Goal: Feedback & Contribution: Contribute content

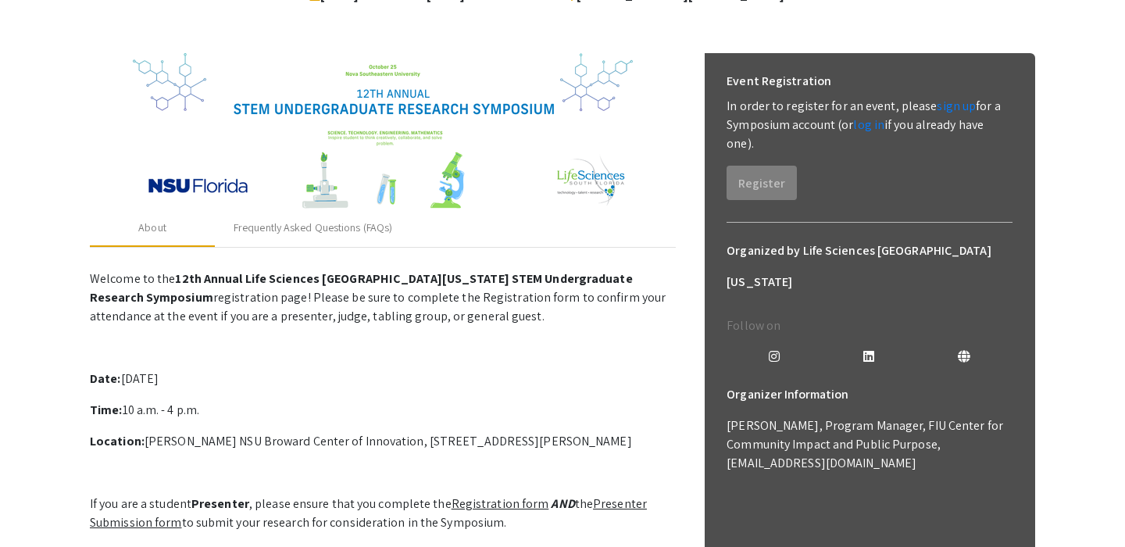
scroll to position [204, 0]
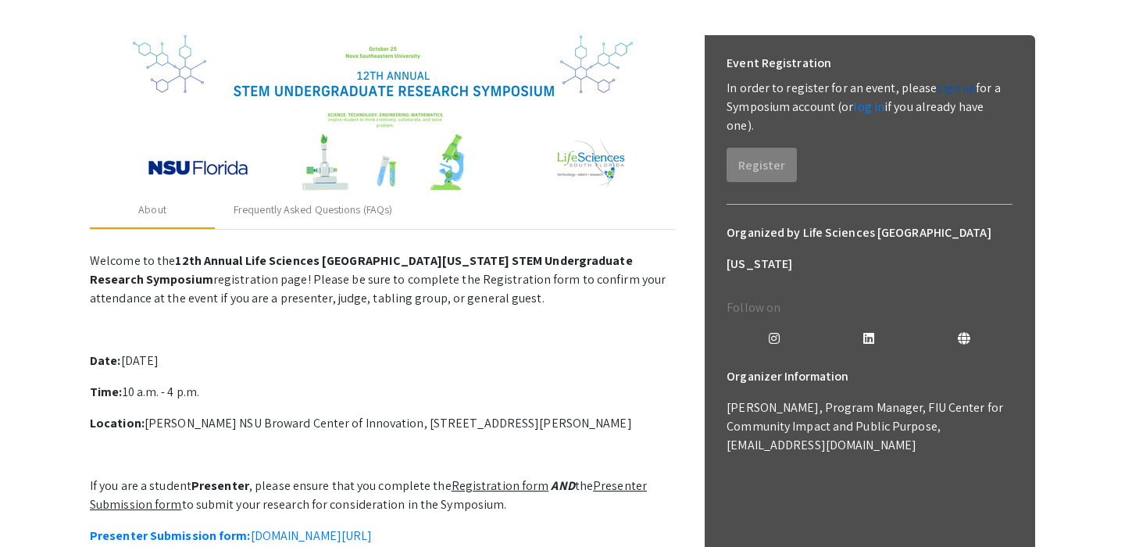
click at [956, 86] on link "sign up" at bounding box center [956, 88] width 39 height 16
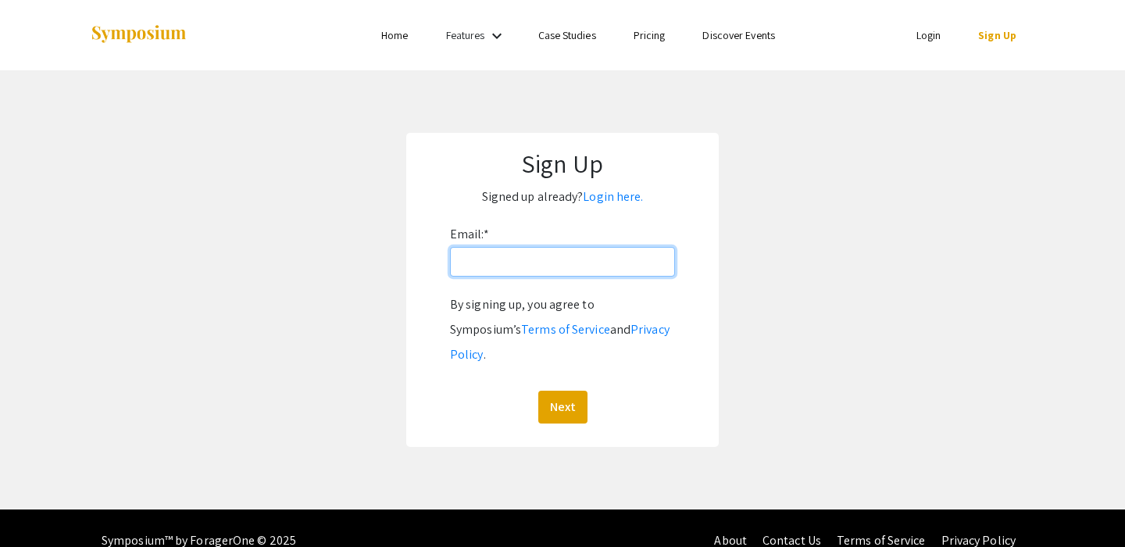
click at [576, 265] on input "Email: *" at bounding box center [562, 262] width 225 height 30
type input "ss3460@nova.edu"
click at [564, 391] on button "Next" at bounding box center [562, 407] width 49 height 33
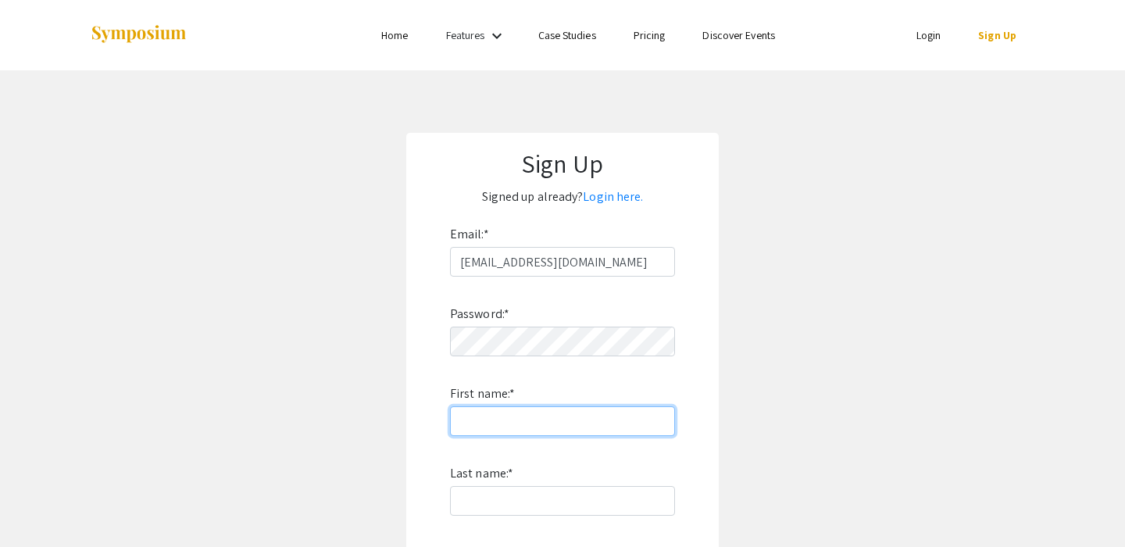
click at [558, 430] on input "First name: *" at bounding box center [562, 421] width 225 height 30
click at [522, 362] on div "Password: * First name: * Last name: * By signing up, you agree to Symposium’s …" at bounding box center [562, 482] width 225 height 411
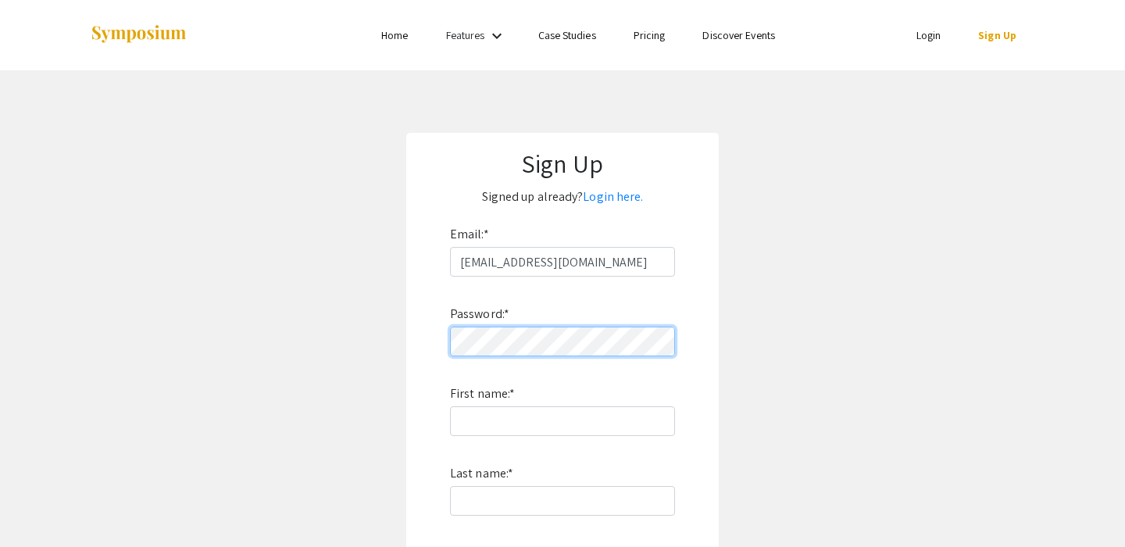
click at [384, 341] on app-signup "Sign Up Signed up already? Login here. Email: * ss3460@nova.edu Password: * Fir…" at bounding box center [562, 422] width 1125 height 578
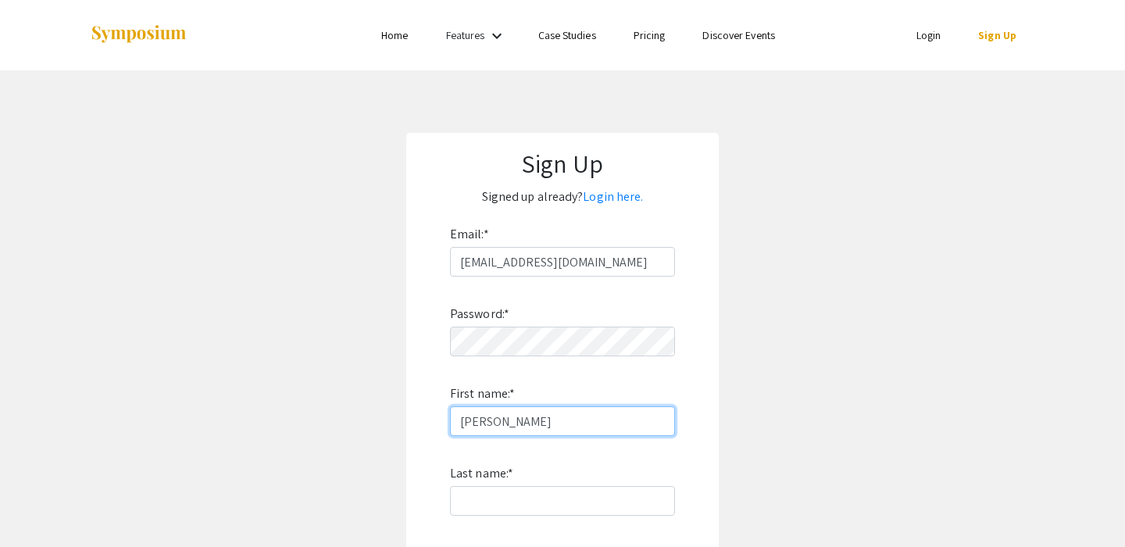
type input "Sam"
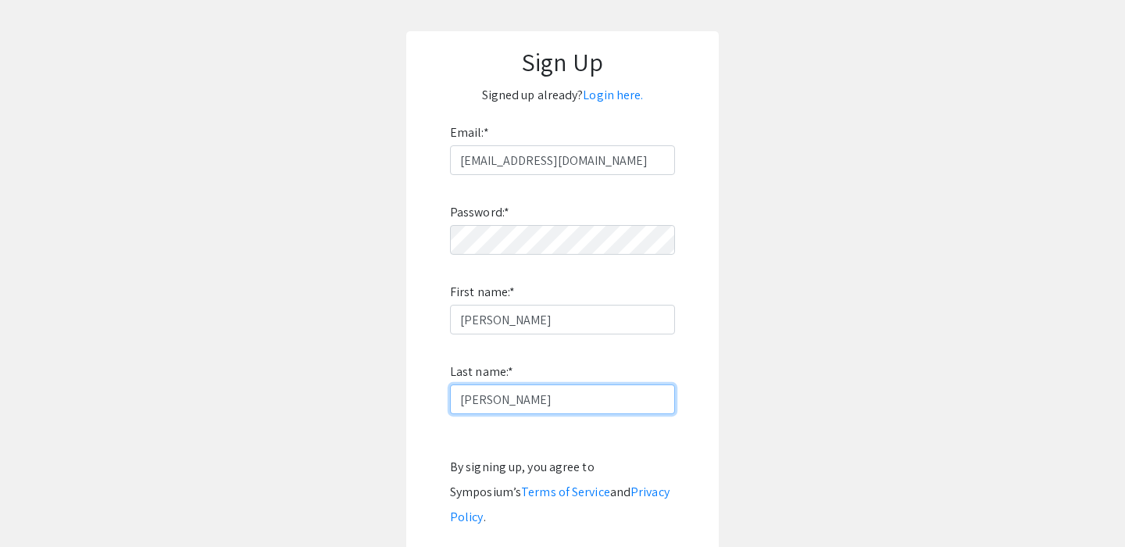
scroll to position [264, 0]
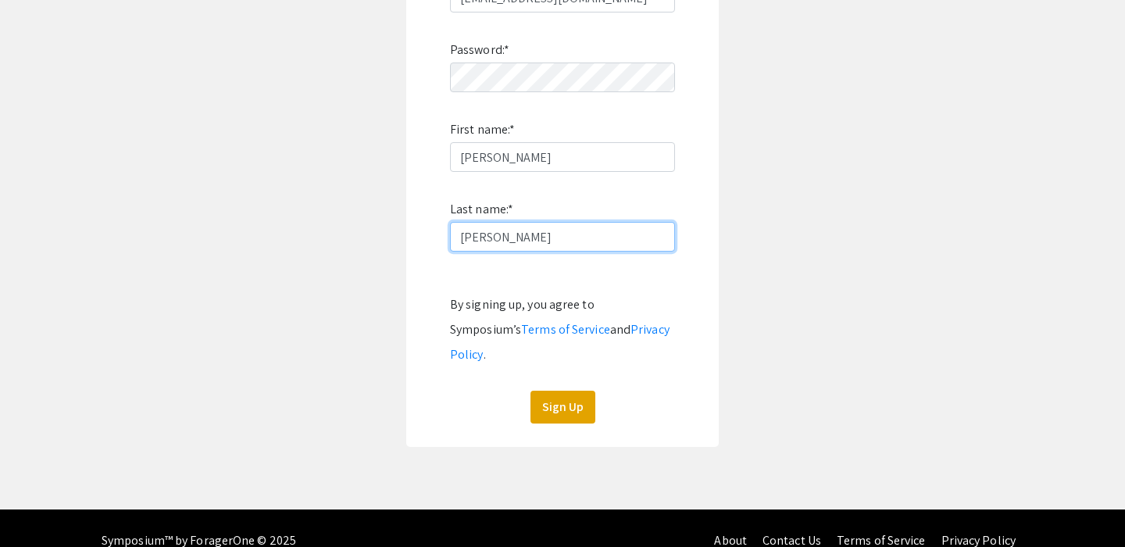
type input "Shuster"
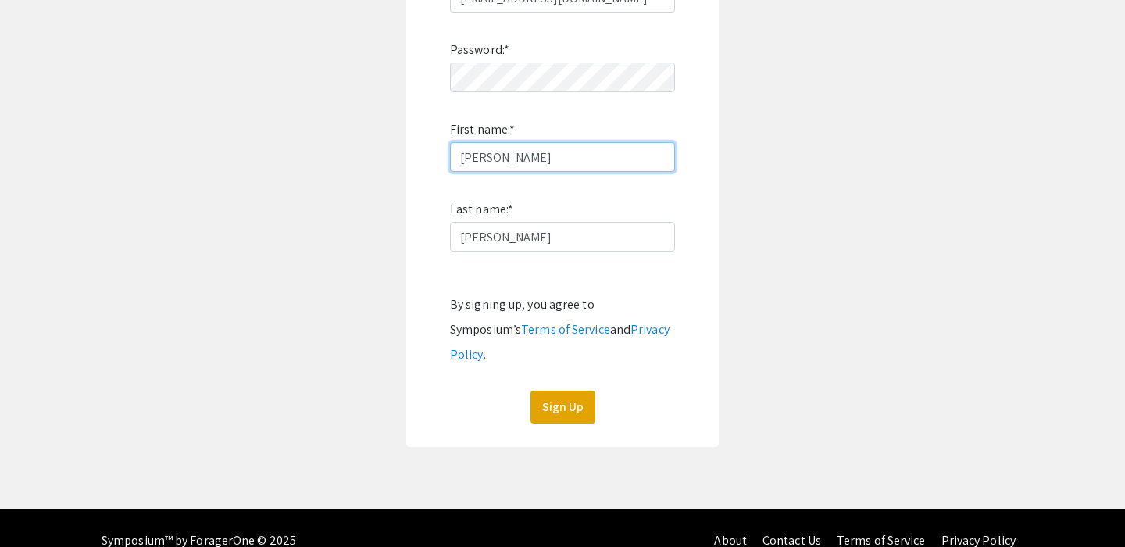
click at [516, 157] on input "Sam" at bounding box center [562, 157] width 225 height 30
type input "Samuel"
click at [559, 391] on button "Sign Up" at bounding box center [562, 407] width 65 height 33
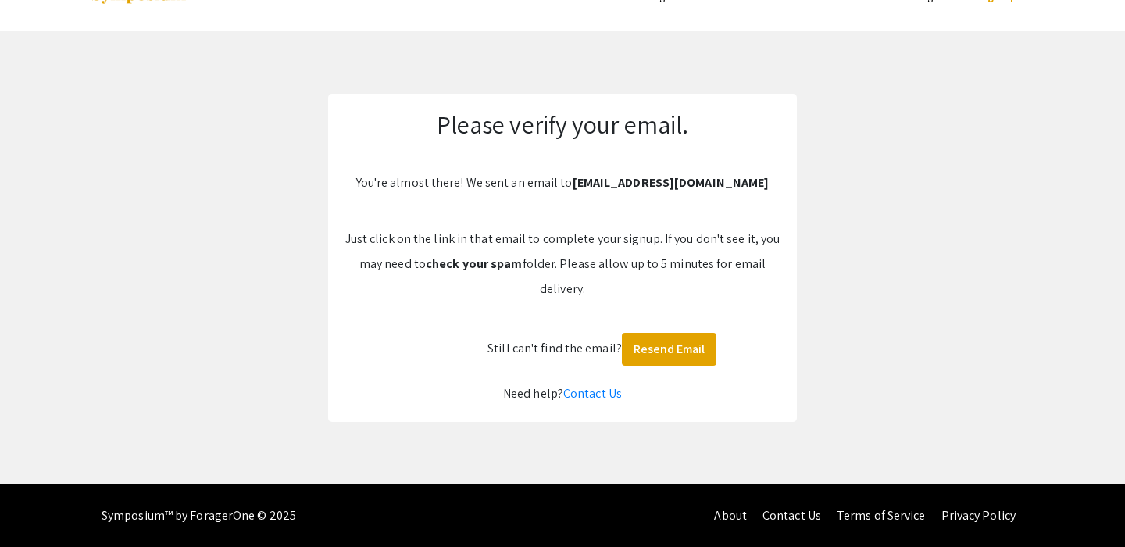
scroll to position [0, 0]
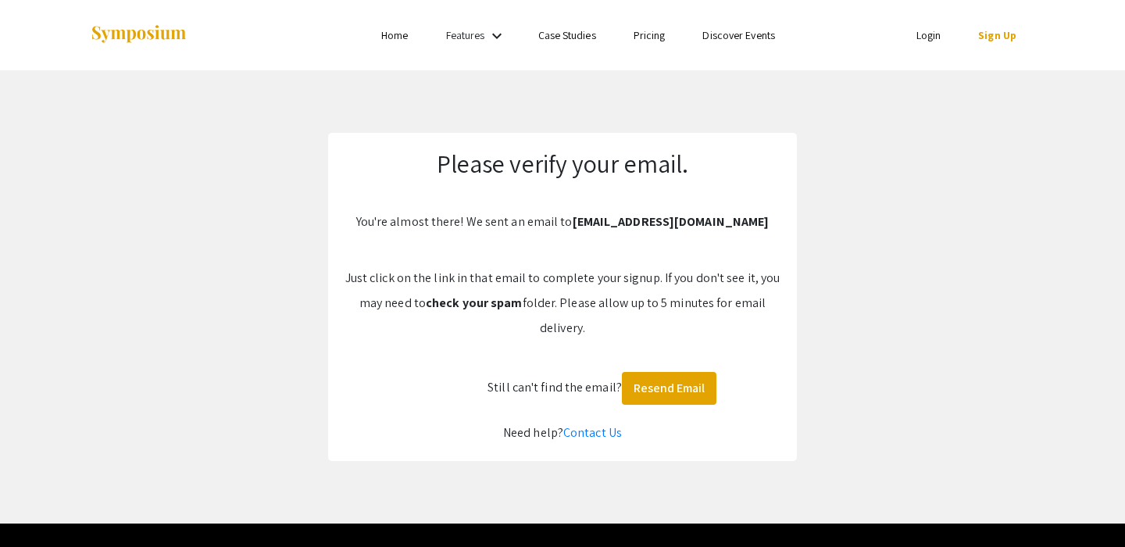
click at [948, 33] on li "Login" at bounding box center [929, 35] width 62 height 19
click at [935, 34] on link "Login" at bounding box center [928, 35] width 25 height 14
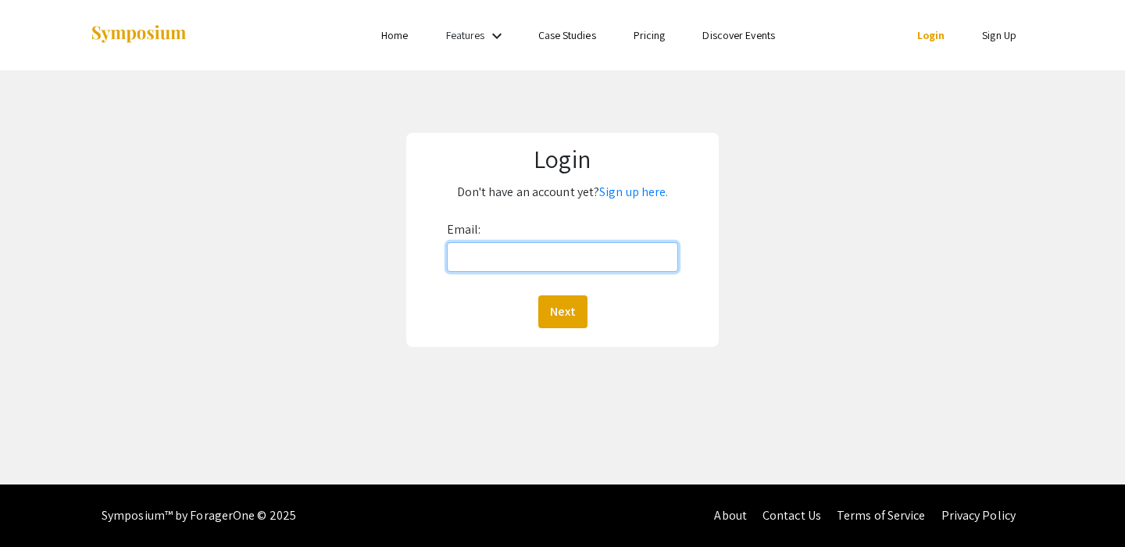
click at [581, 264] on input "Email:" at bounding box center [563, 257] width 232 height 30
type input "ss3460@nova.edu"
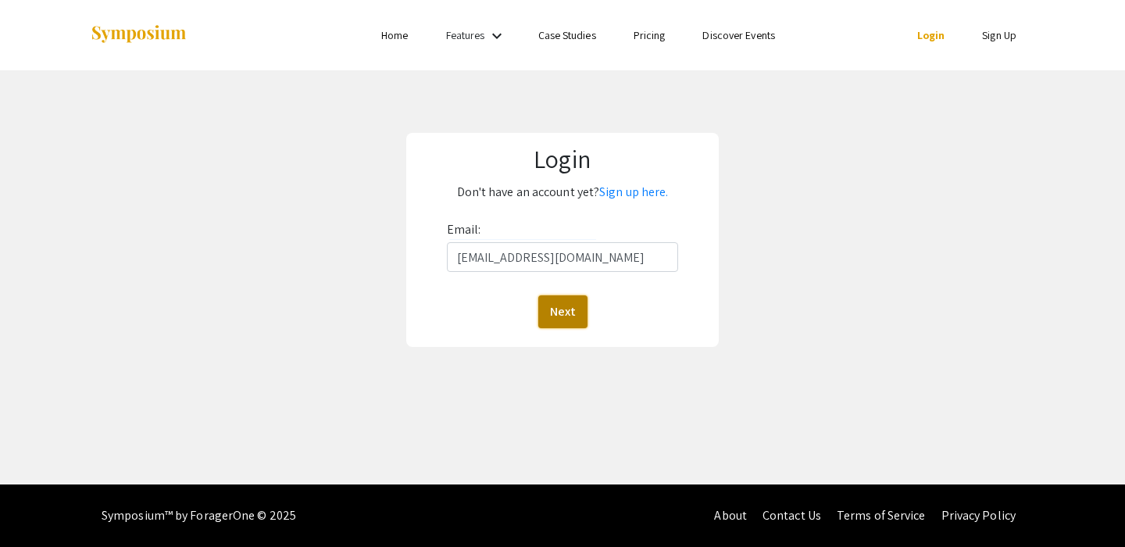
click at [570, 312] on button "Next" at bounding box center [562, 311] width 49 height 33
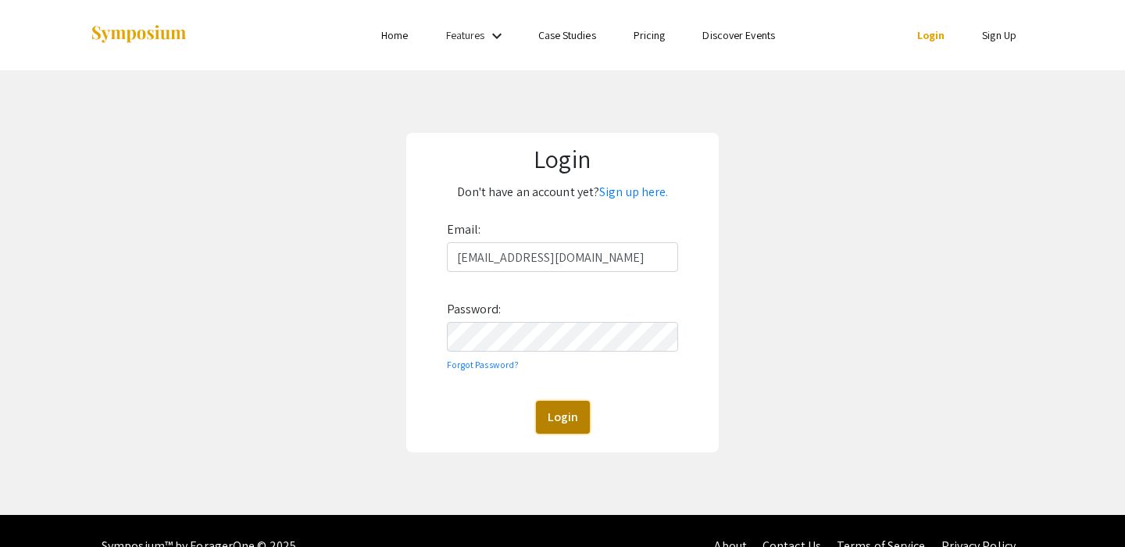
click at [568, 418] on button "Login" at bounding box center [563, 417] width 54 height 33
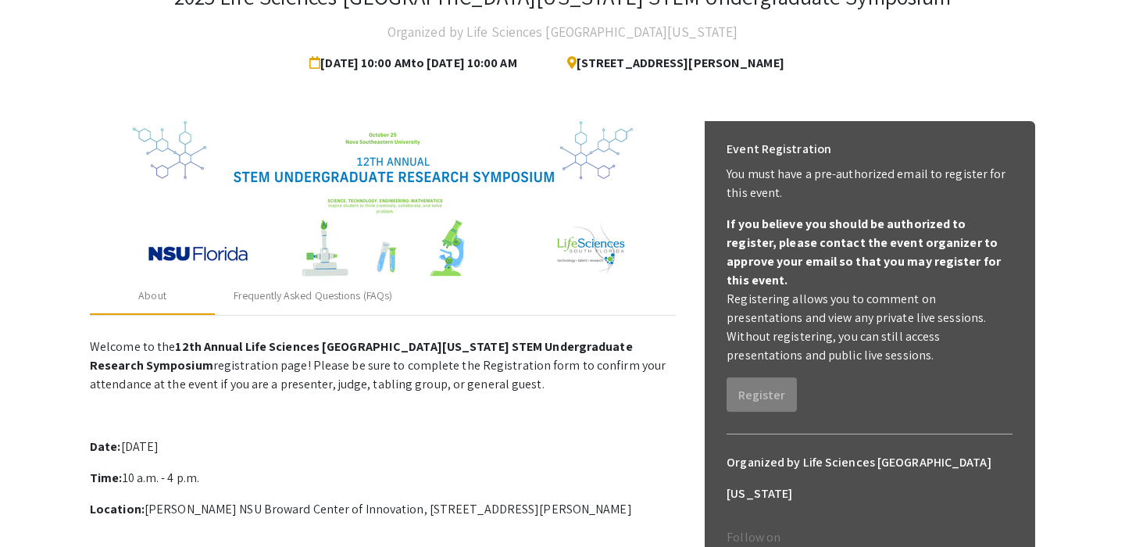
scroll to position [121, 0]
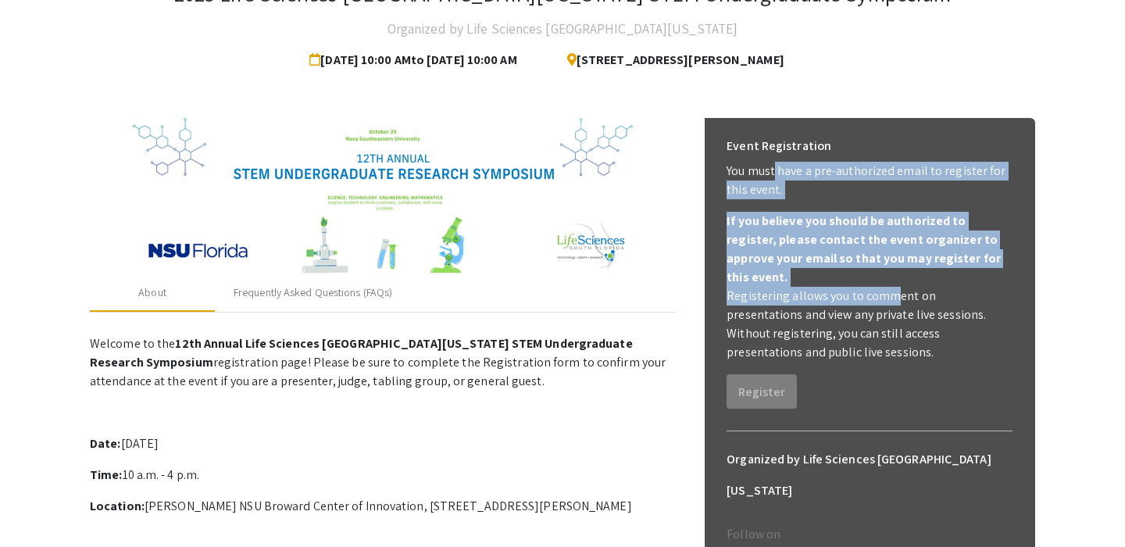
drag, startPoint x: 773, startPoint y: 168, endPoint x: 881, endPoint y: 273, distance: 150.3
click at [882, 273] on div "You must have a pre-authorized email to register for this event. If you believe…" at bounding box center [870, 262] width 286 height 200
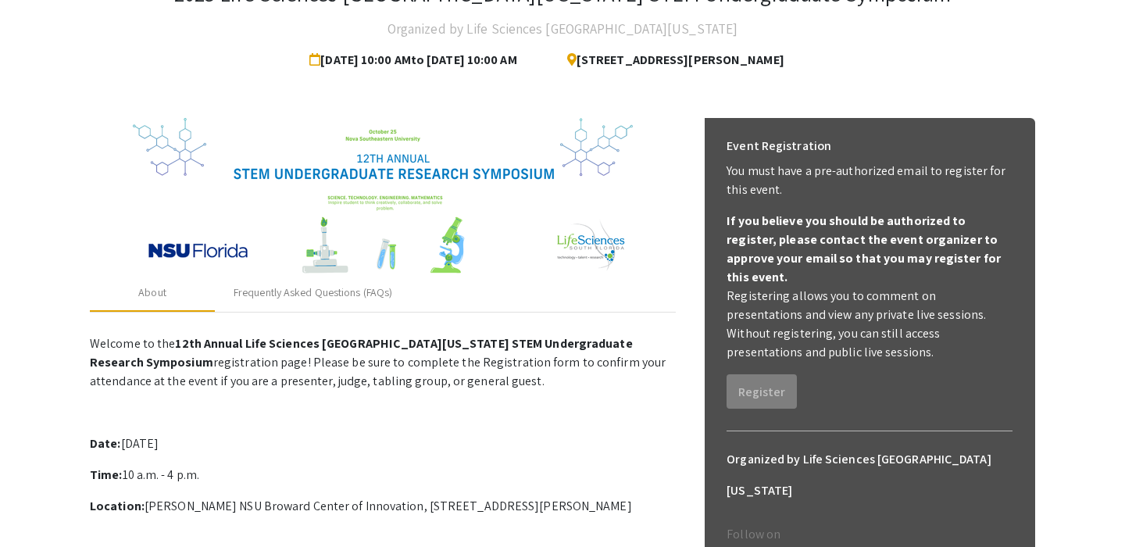
click at [544, 380] on p "Welcome to the 12th Annual Life Sciences South Florida STEM Undergraduate Resea…" at bounding box center [383, 362] width 586 height 56
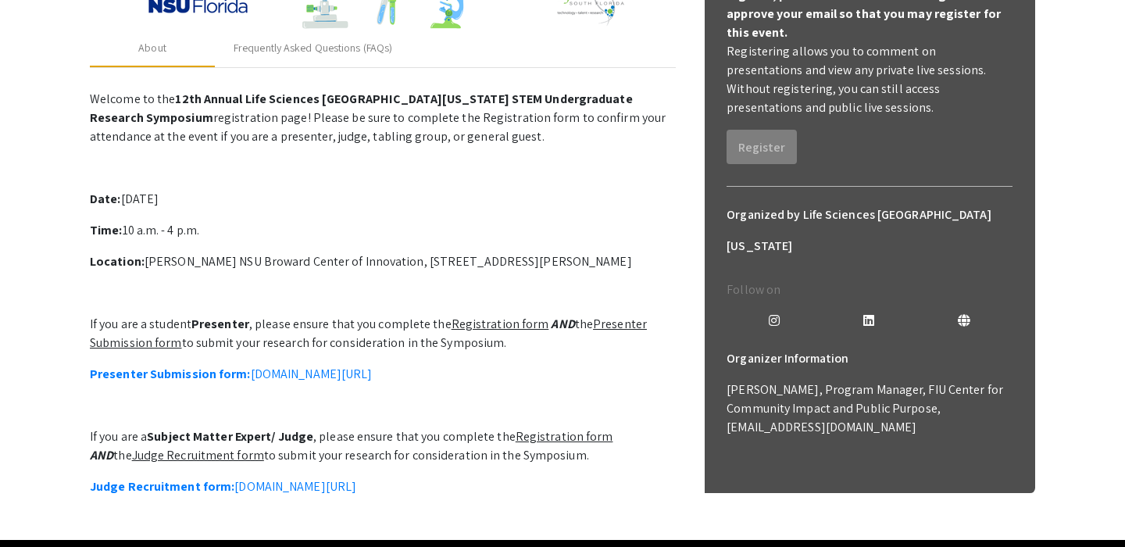
scroll to position [353, 0]
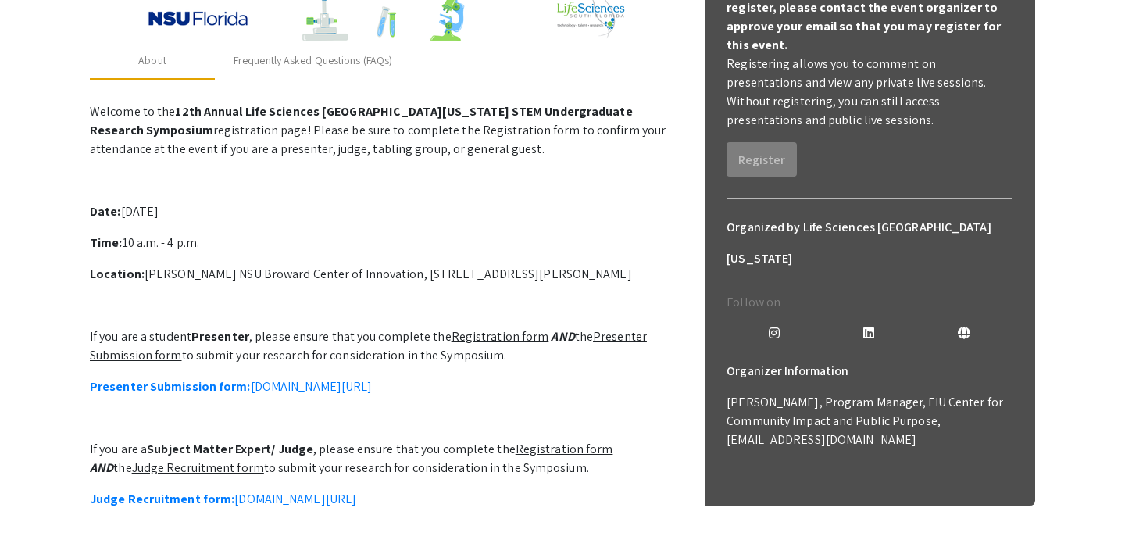
drag, startPoint x: 266, startPoint y: 331, endPoint x: 358, endPoint y: 343, distance: 92.9
click at [358, 343] on p "If you are a student Presenter , please ensure that you complete the Registrati…" at bounding box center [383, 345] width 586 height 37
drag, startPoint x: 339, startPoint y: 339, endPoint x: 508, endPoint y: 358, distance: 169.8
click at [508, 358] on p "If you are a student Presenter , please ensure that you complete the Registrati…" at bounding box center [383, 345] width 586 height 37
drag, startPoint x: 318, startPoint y: 336, endPoint x: 559, endPoint y: 350, distance: 241.8
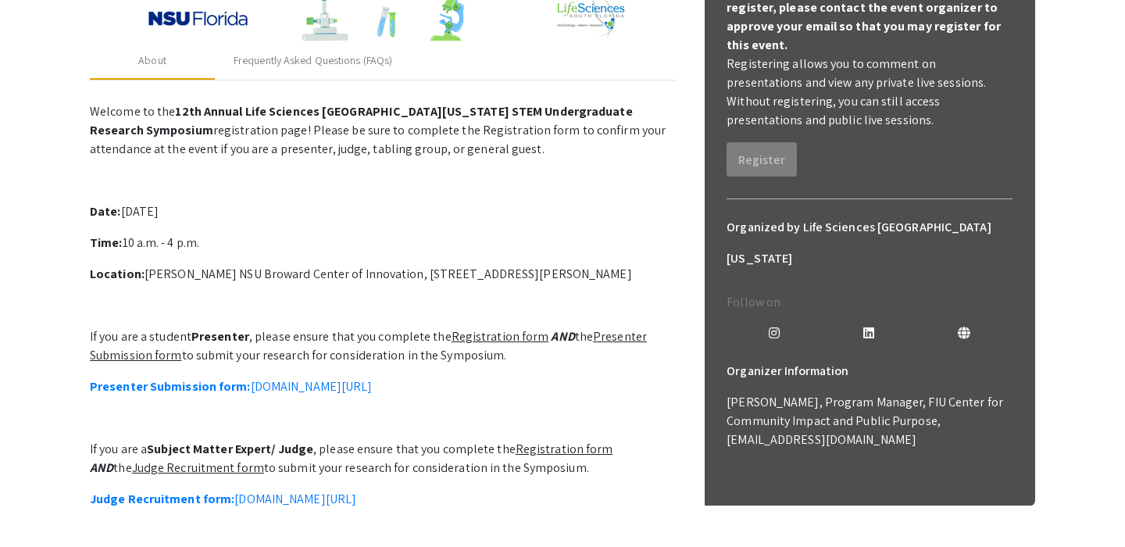
click at [559, 350] on p "If you are a student Presenter , please ensure that you complete the Registrati…" at bounding box center [383, 345] width 586 height 37
click at [306, 388] on link "Presenter Submission form: symposium.foragerone.com/lssfsymposium2025/submission" at bounding box center [231, 386] width 282 height 16
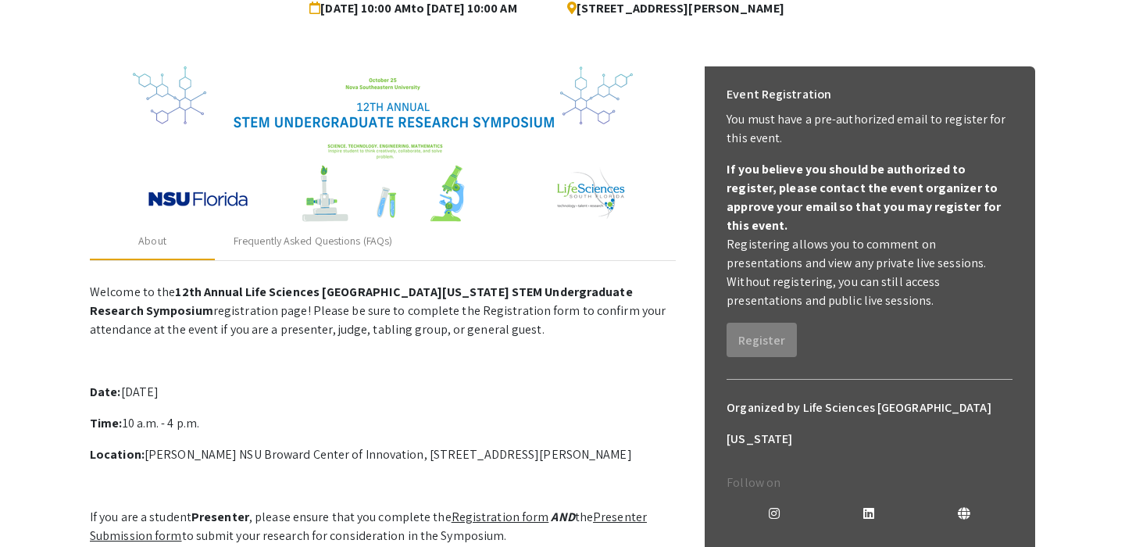
scroll to position [152, 0]
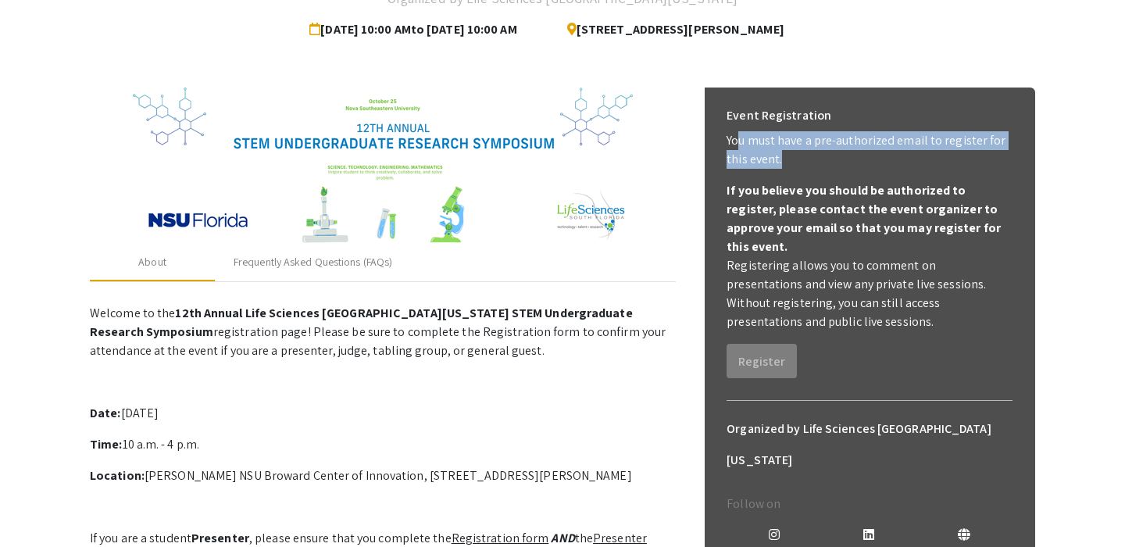
drag, startPoint x: 740, startPoint y: 131, endPoint x: 973, endPoint y: 156, distance: 234.1
click at [973, 156] on p "You must have a pre-authorized email to register for this event." at bounding box center [870, 149] width 286 height 37
drag, startPoint x: 784, startPoint y: 202, endPoint x: 893, endPoint y: 302, distance: 148.1
click at [893, 302] on div "If you believe you should be authorized to register, please contact the event o…" at bounding box center [870, 256] width 286 height 150
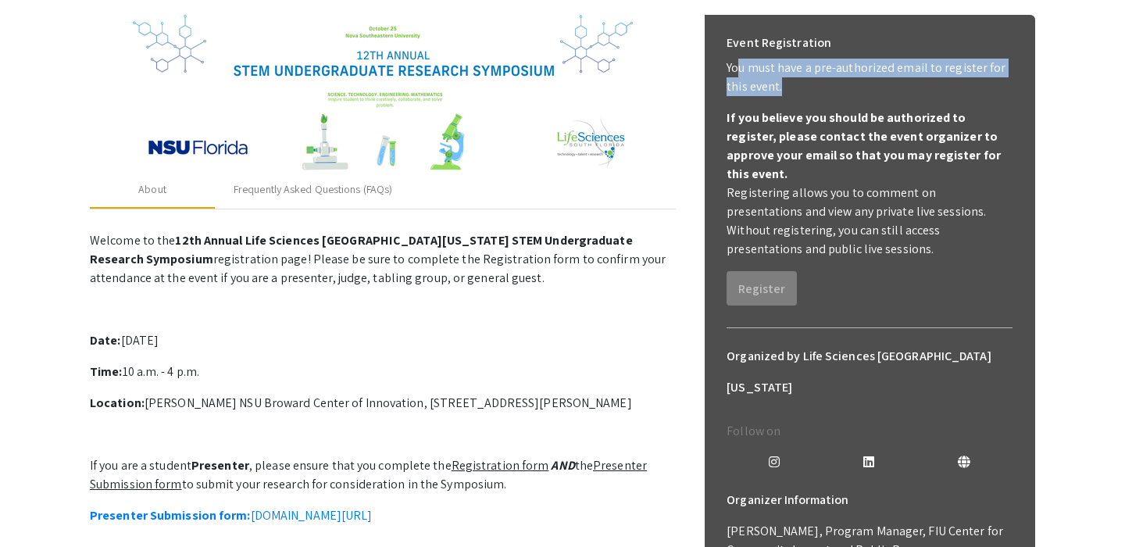
scroll to position [225, 0]
drag, startPoint x: 194, startPoint y: 335, endPoint x: 285, endPoint y: 337, distance: 91.4
click at [285, 337] on p "Date: Saturday, October 25th, 2025" at bounding box center [383, 339] width 586 height 19
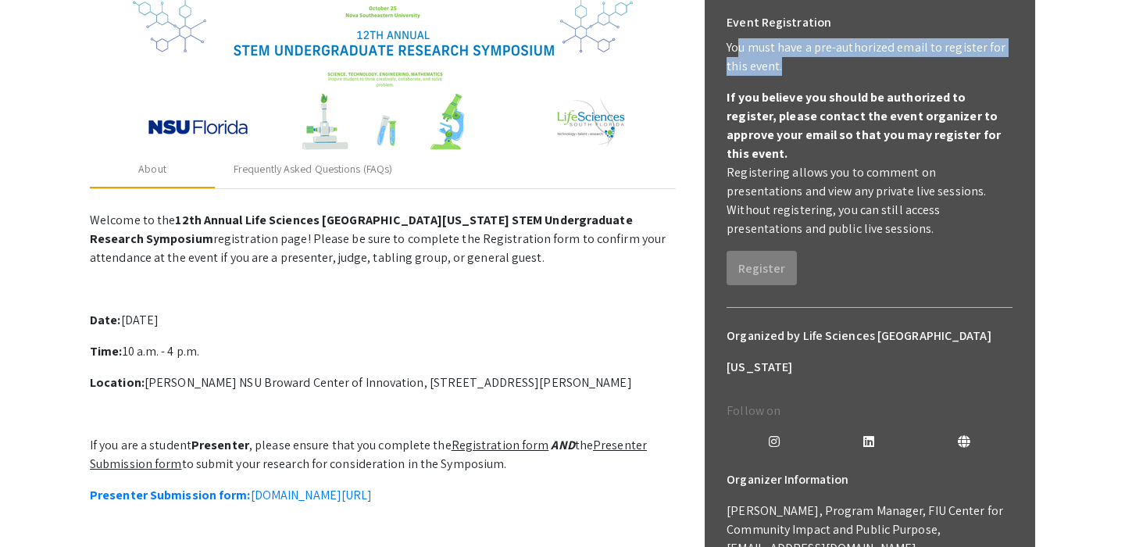
scroll to position [227, 0]
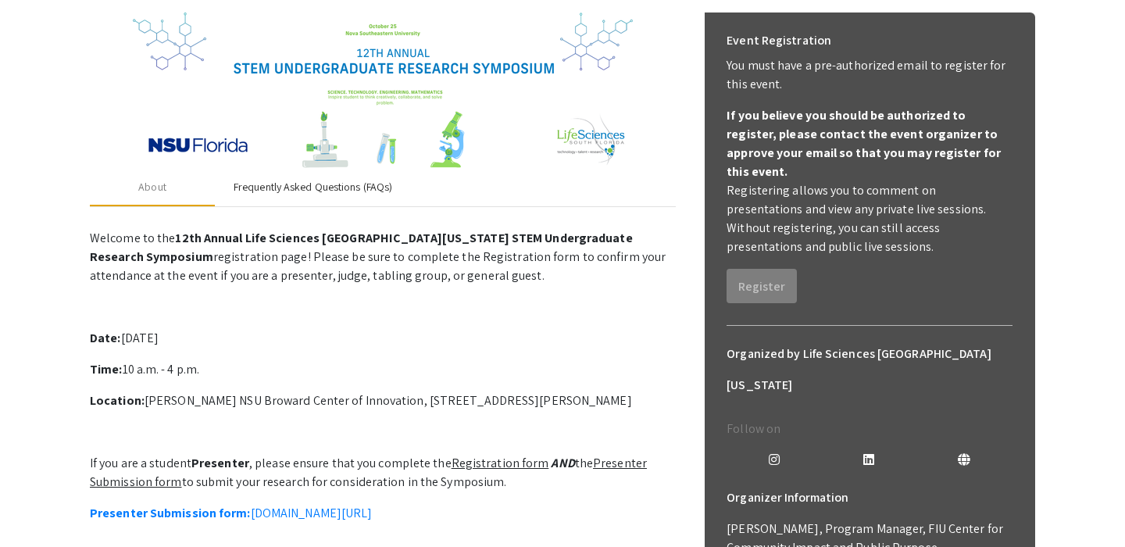
click at [323, 189] on div "Frequently Asked Questions (FAQs)" at bounding box center [313, 187] width 159 height 16
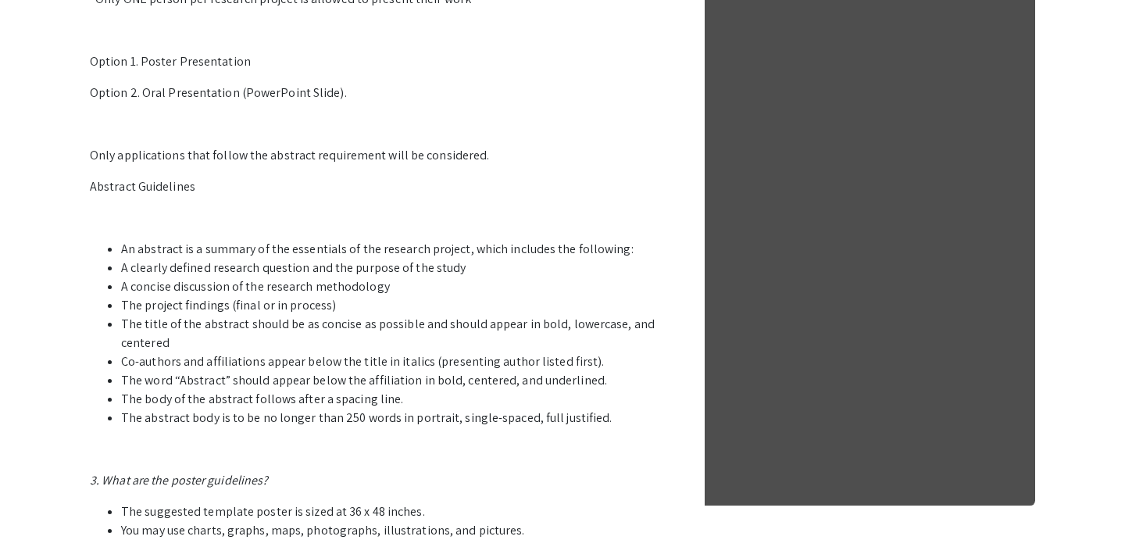
scroll to position [828, 0]
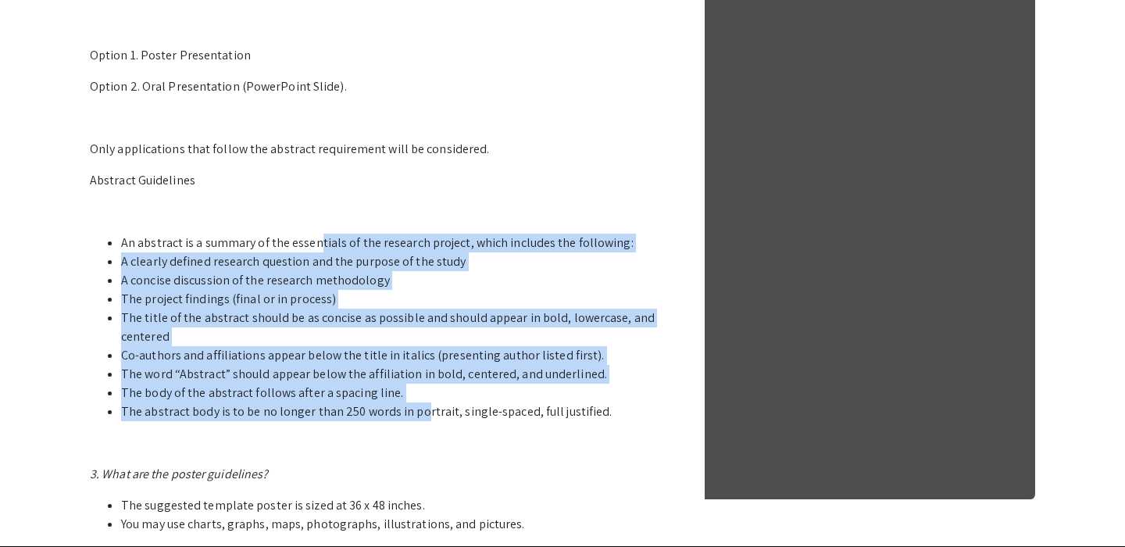
drag, startPoint x: 316, startPoint y: 242, endPoint x: 428, endPoint y: 416, distance: 206.7
click at [425, 416] on ul "An abstract is a summary of the essentials of the research project, which inclu…" at bounding box center [383, 327] width 586 height 187
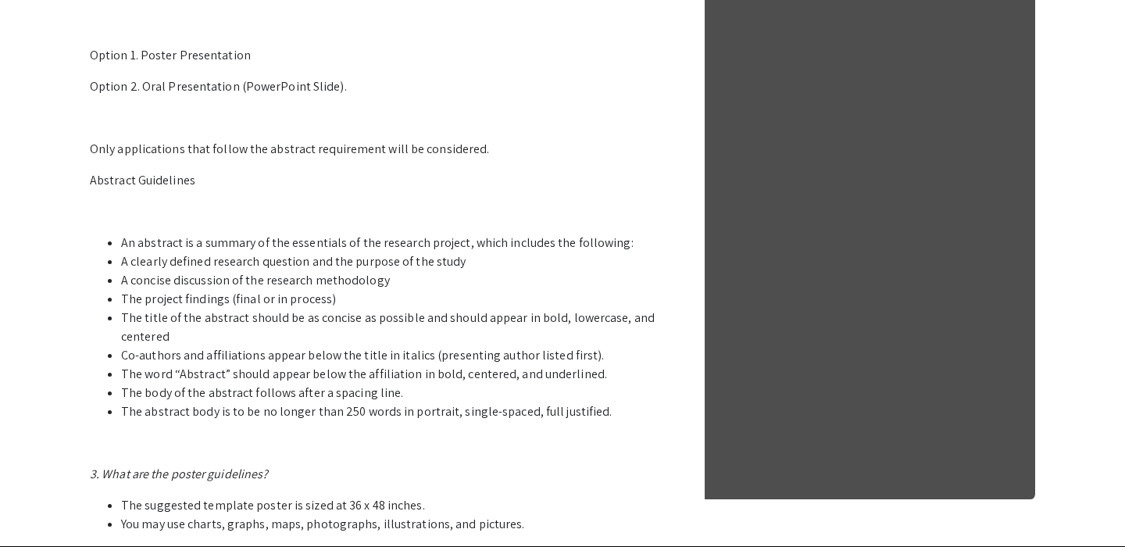
click at [437, 440] on p at bounding box center [383, 443] width 586 height 19
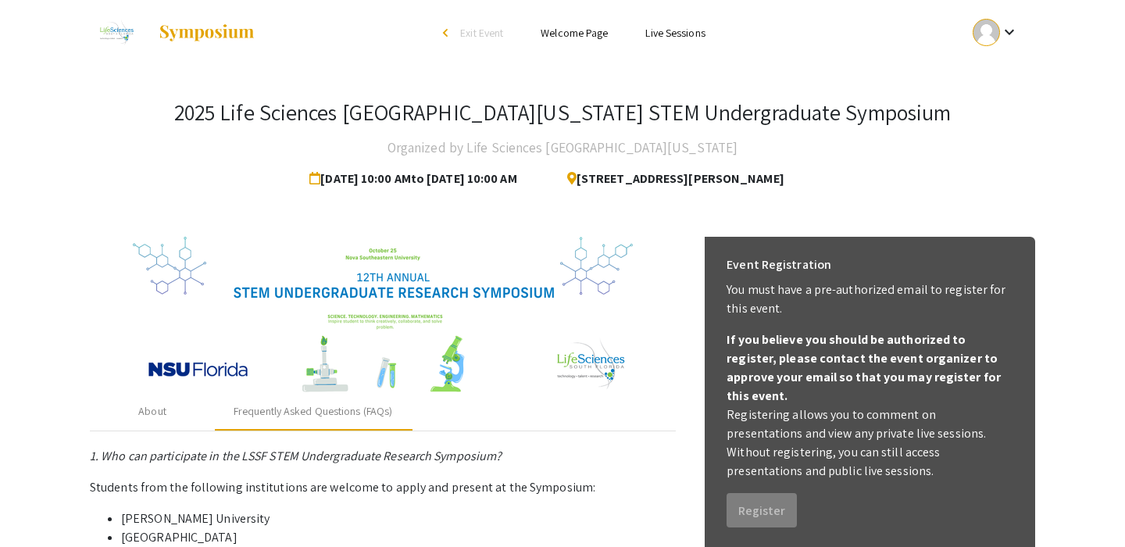
scroll to position [0, 0]
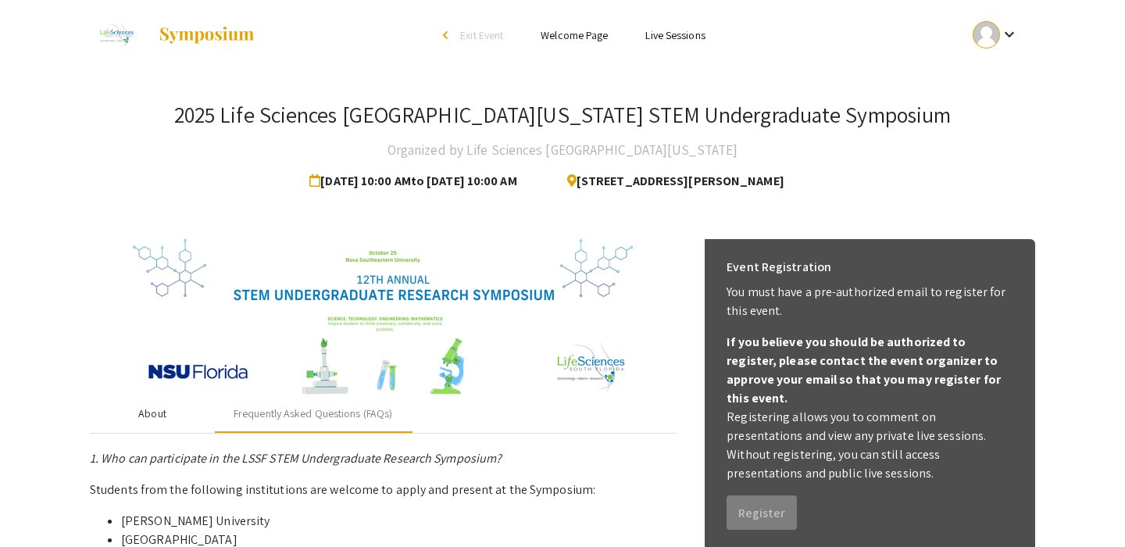
click at [173, 420] on div "About" at bounding box center [152, 413] width 125 height 37
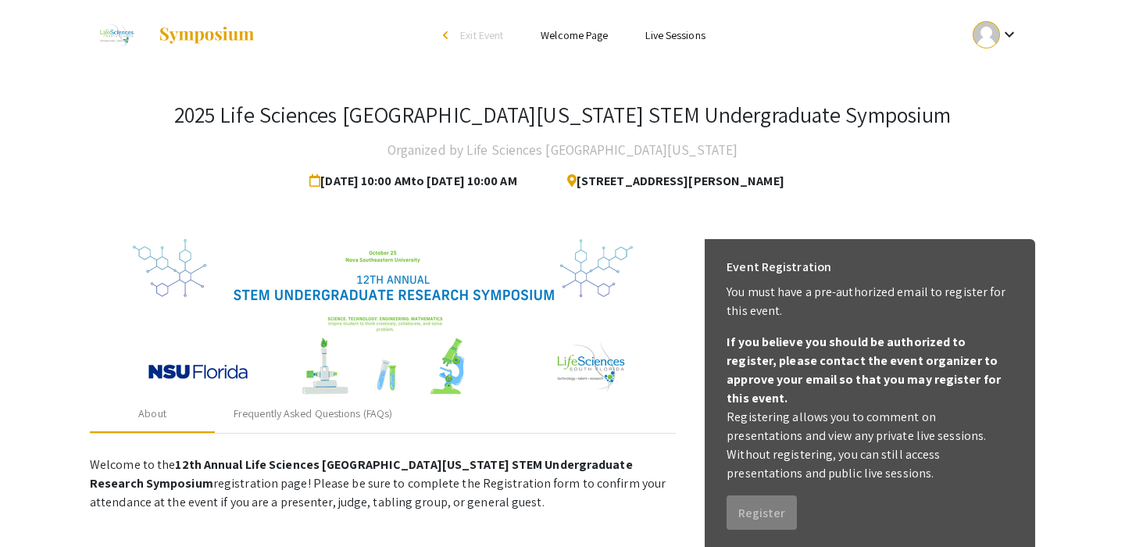
click at [580, 37] on link "Welcome Page" at bounding box center [574, 35] width 67 height 14
click at [584, 33] on link "Welcome Page" at bounding box center [574, 35] width 67 height 14
click at [669, 34] on link "Live Sessions" at bounding box center [674, 35] width 59 height 14
click at [661, 34] on link "Live Sessions" at bounding box center [674, 35] width 59 height 14
click at [216, 33] on img at bounding box center [207, 35] width 98 height 19
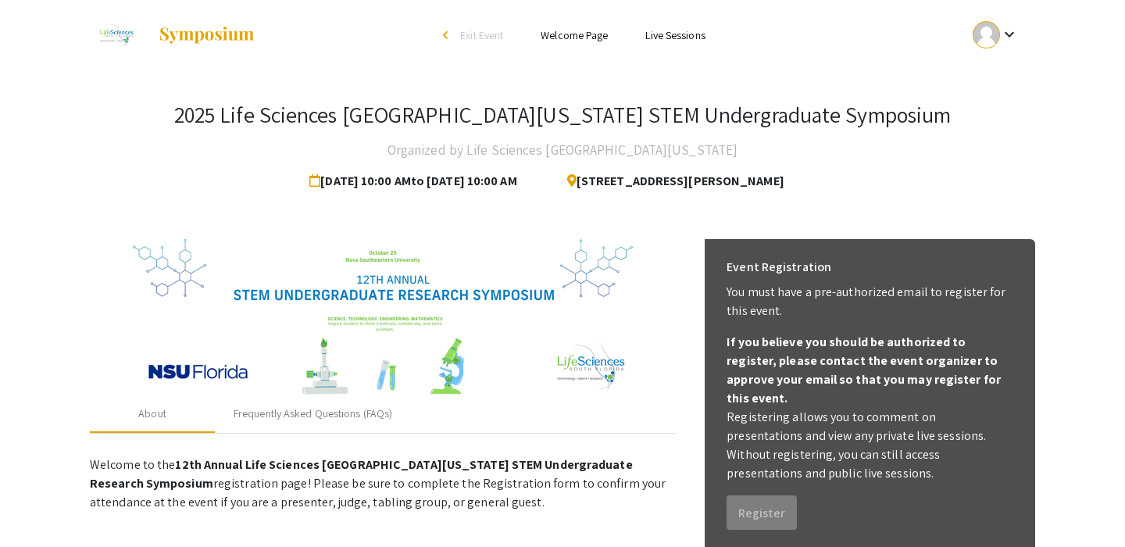
click at [993, 41] on div at bounding box center [986, 34] width 27 height 27
click at [994, 120] on button "My Submissions" at bounding box center [1004, 114] width 96 height 37
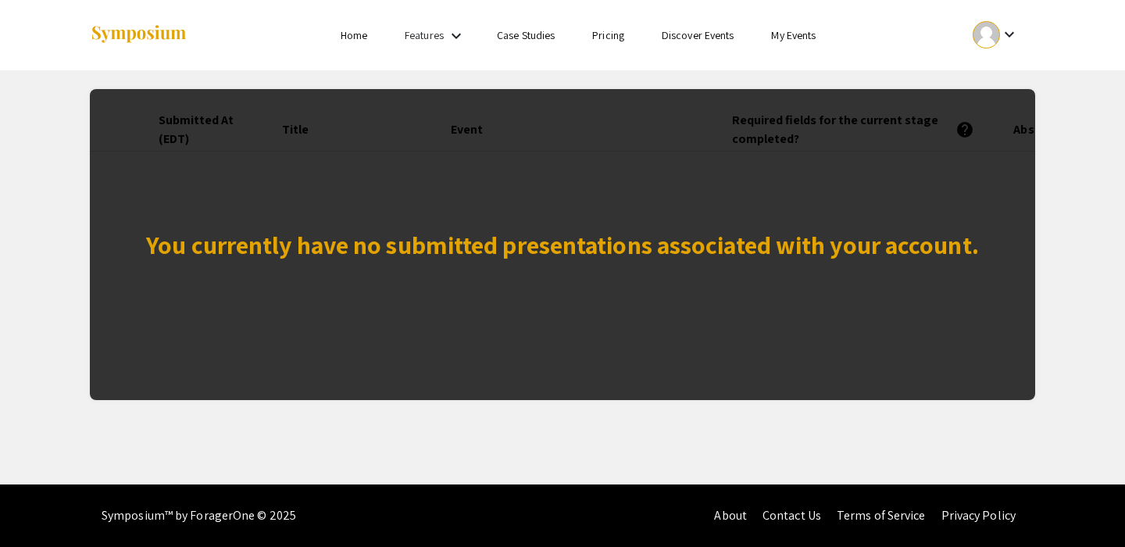
click at [659, 227] on div "You currently have no submitted presentations associated with your account." at bounding box center [562, 244] width 833 height 37
drag, startPoint x: 569, startPoint y: 246, endPoint x: 709, endPoint y: 246, distance: 139.1
click at [707, 246] on div "You currently have no submitted presentations associated with your account." at bounding box center [562, 244] width 833 height 37
click at [709, 246] on div "You currently have no submitted presentations associated with your account." at bounding box center [562, 244] width 833 height 37
click at [613, 38] on link "Pricing" at bounding box center [608, 35] width 32 height 14
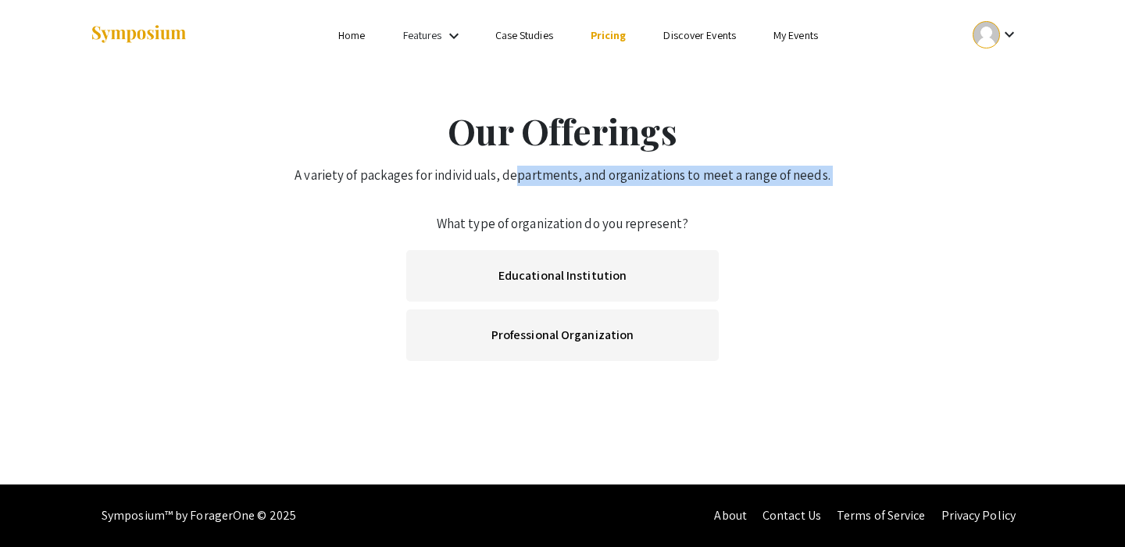
drag, startPoint x: 509, startPoint y: 177, endPoint x: 534, endPoint y: 198, distance: 33.3
click at [534, 198] on div "Our Offerings A variety of packages for individuals, departments, and organizat…" at bounding box center [562, 236] width 969 height 255
click at [697, 30] on link "Discover Events" at bounding box center [699, 35] width 73 height 14
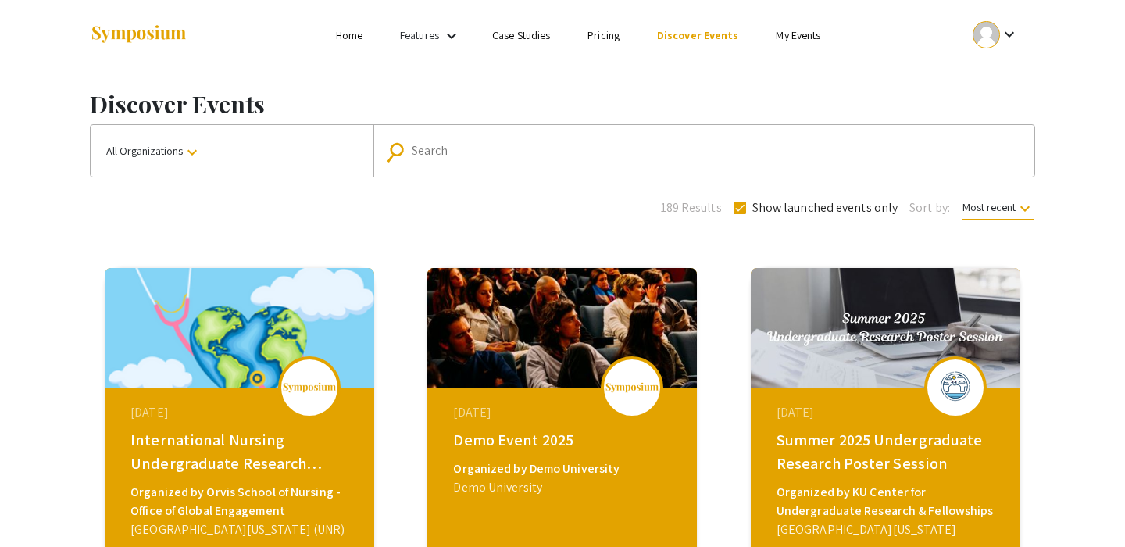
click at [434, 34] on link "Features" at bounding box center [419, 35] width 39 height 14
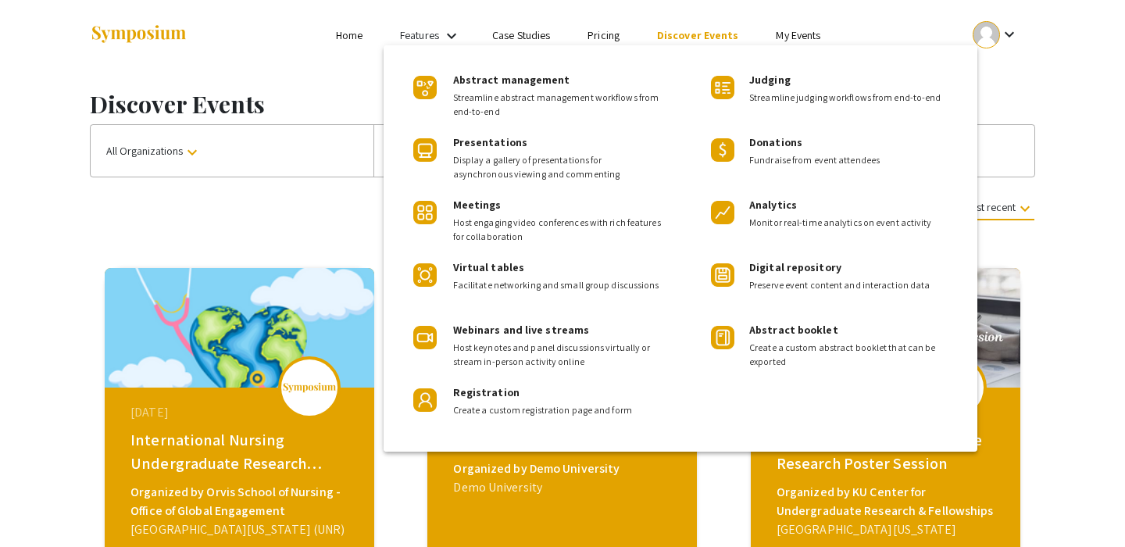
click at [342, 86] on div at bounding box center [562, 273] width 1125 height 547
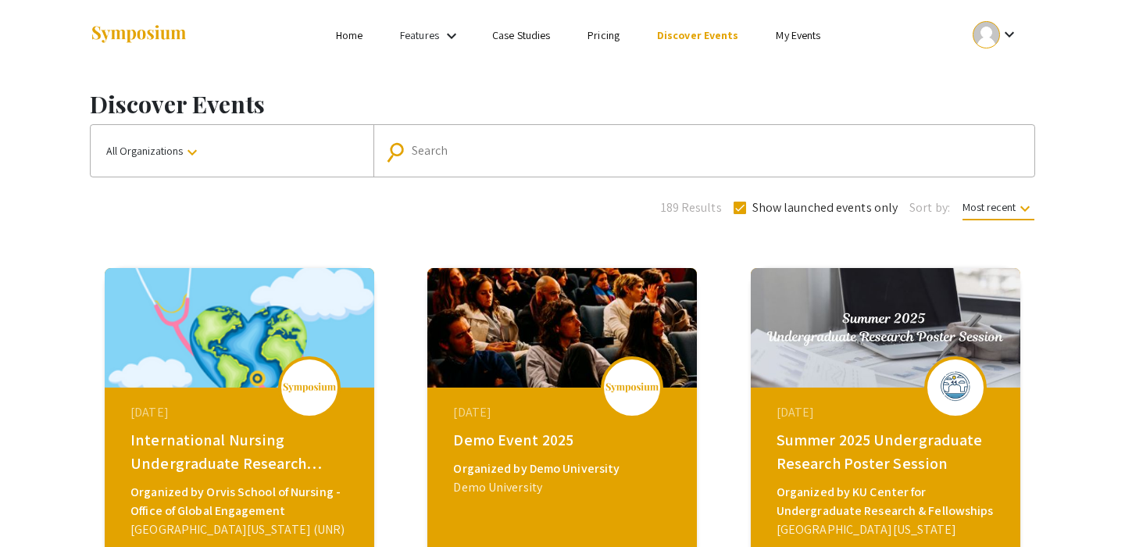
click at [352, 36] on link "Home" at bounding box center [349, 35] width 27 height 14
click at [527, 148] on input "Search" at bounding box center [713, 151] width 602 height 14
paste input "2025 Life Sciences South Florida STEM Undergraduate Symposium"
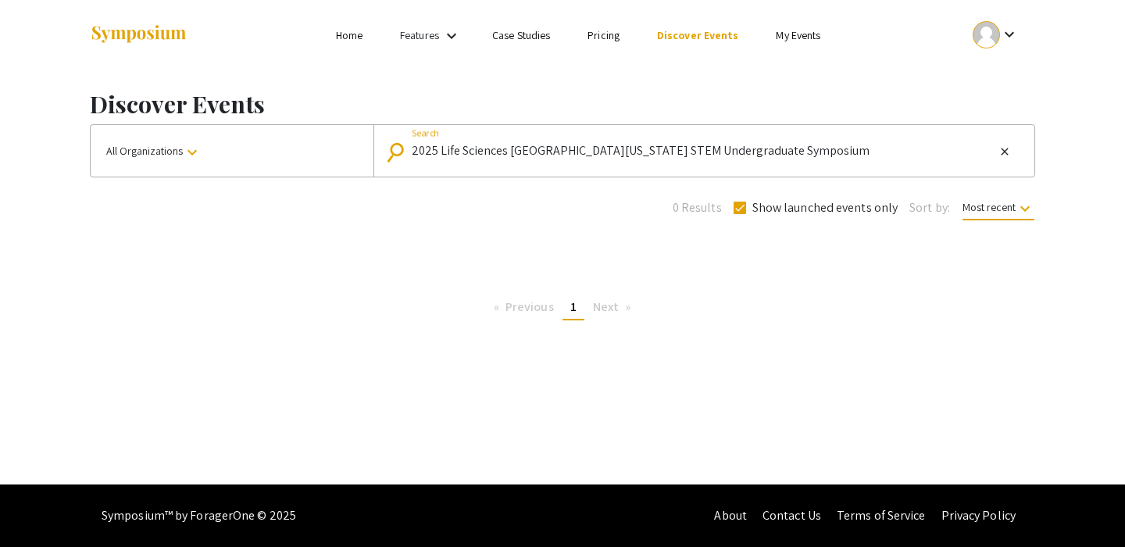
drag, startPoint x: 767, startPoint y: 151, endPoint x: 510, endPoint y: 148, distance: 257.0
click at [510, 148] on input "2025 Life Sciences South Florida STEM Undergraduate Symposium" at bounding box center [703, 151] width 583 height 14
drag, startPoint x: 519, startPoint y: 149, endPoint x: 386, endPoint y: 154, distance: 132.9
click at [387, 154] on div "search 2025 Life Sciences Search close" at bounding box center [700, 150] width 627 height 25
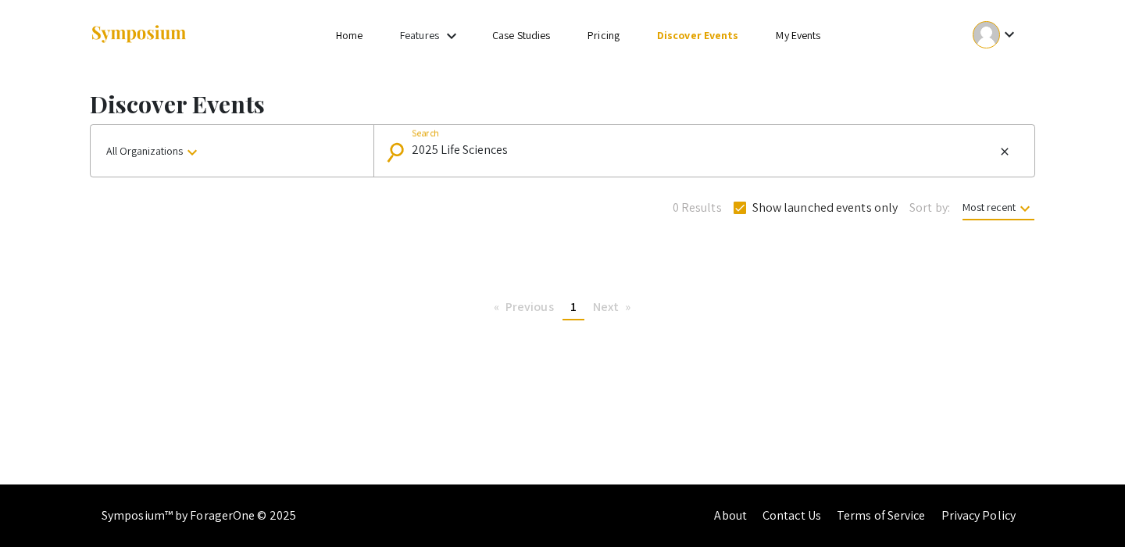
click at [445, 148] on input "2025 Life Sciences" at bounding box center [703, 151] width 583 height 14
click at [427, 146] on input "south florida" at bounding box center [703, 151] width 583 height 14
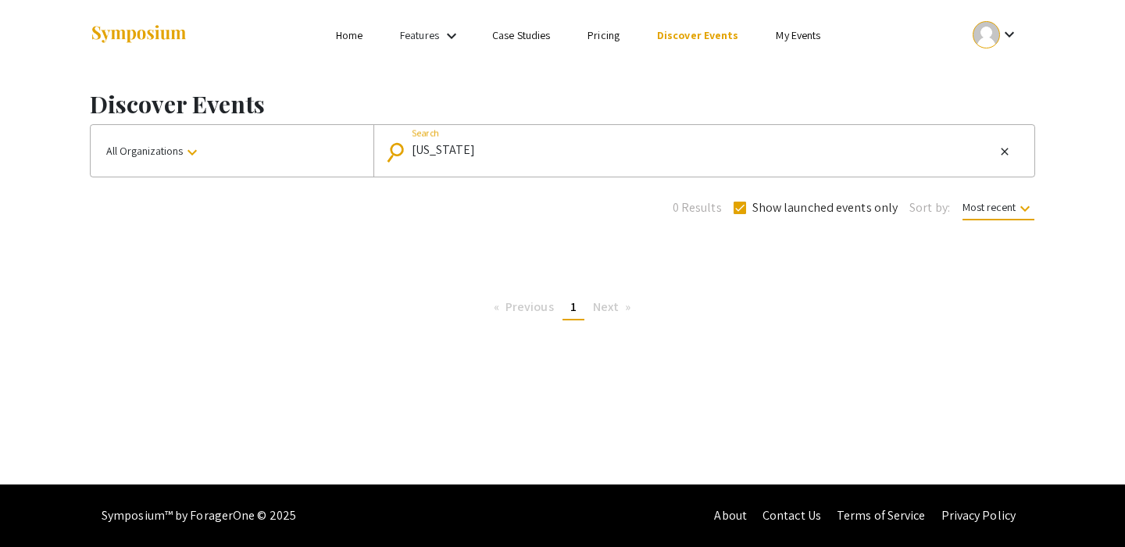
type input "florida"
drag, startPoint x: 464, startPoint y: 149, endPoint x: 351, endPoint y: 155, distance: 113.4
click at [351, 155] on div "All Organizations keyboard_arrow_down search florida Search close" at bounding box center [562, 150] width 945 height 53
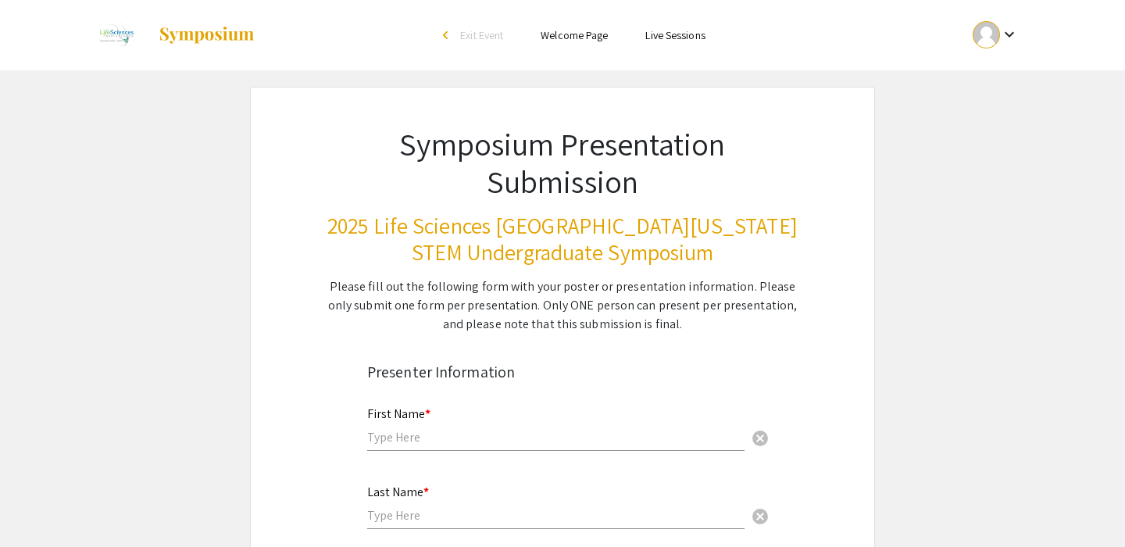
click at [437, 427] on div "First Name * cancel" at bounding box center [555, 420] width 377 height 59
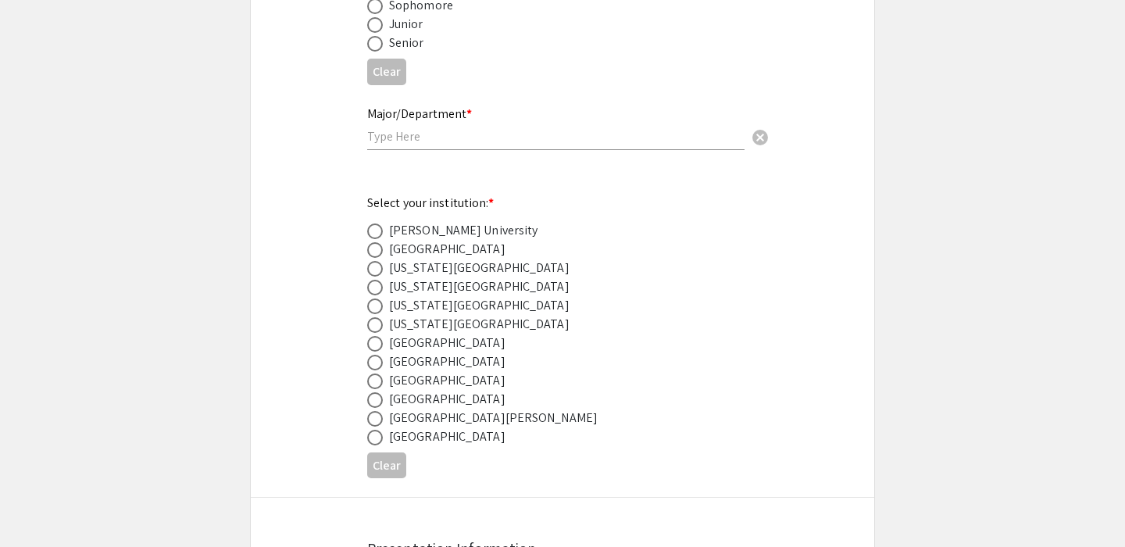
scroll to position [709, 0]
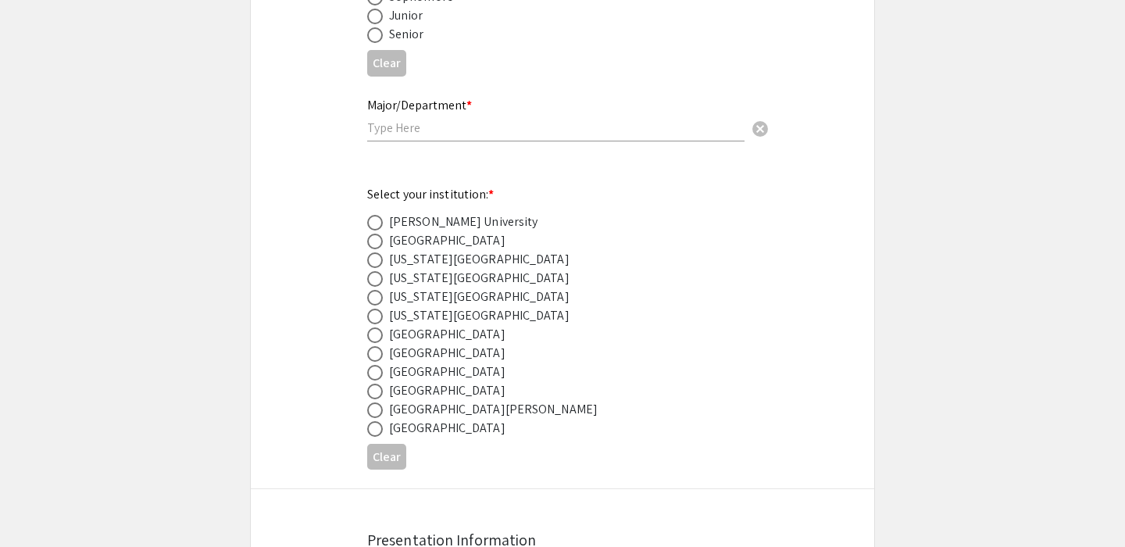
click at [436, 378] on div "Nova Southeastern University" at bounding box center [447, 371] width 116 height 19
click at [377, 377] on span at bounding box center [375, 373] width 16 height 16
click at [377, 377] on input "radio" at bounding box center [375, 373] width 16 height 16
radio input "true"
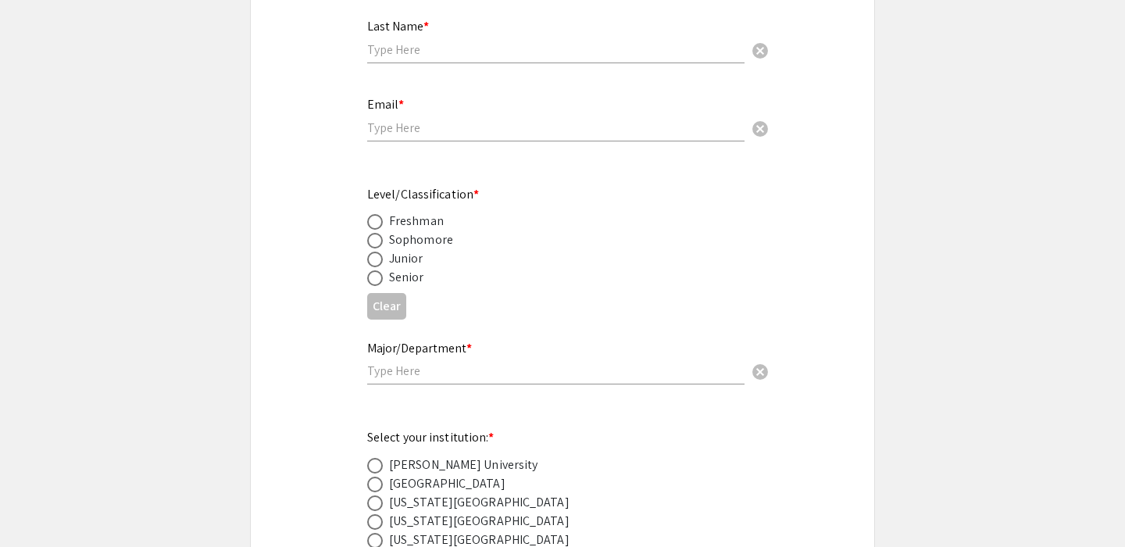
scroll to position [470, 0]
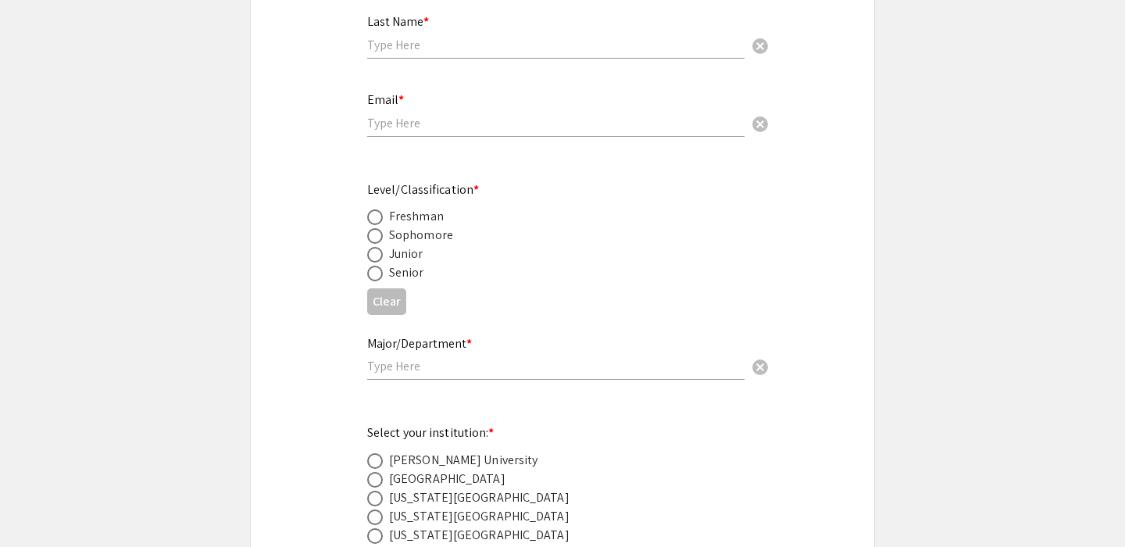
click at [449, 368] on input "text" at bounding box center [555, 366] width 377 height 16
click at [454, 342] on mat-label "Major/Department *" at bounding box center [419, 343] width 105 height 16
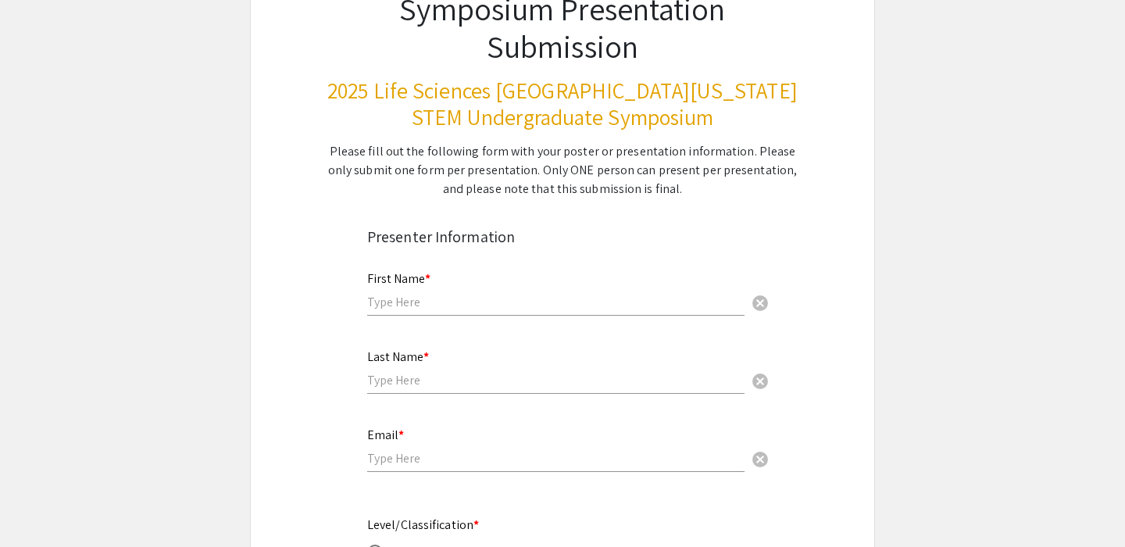
scroll to position [111, 0]
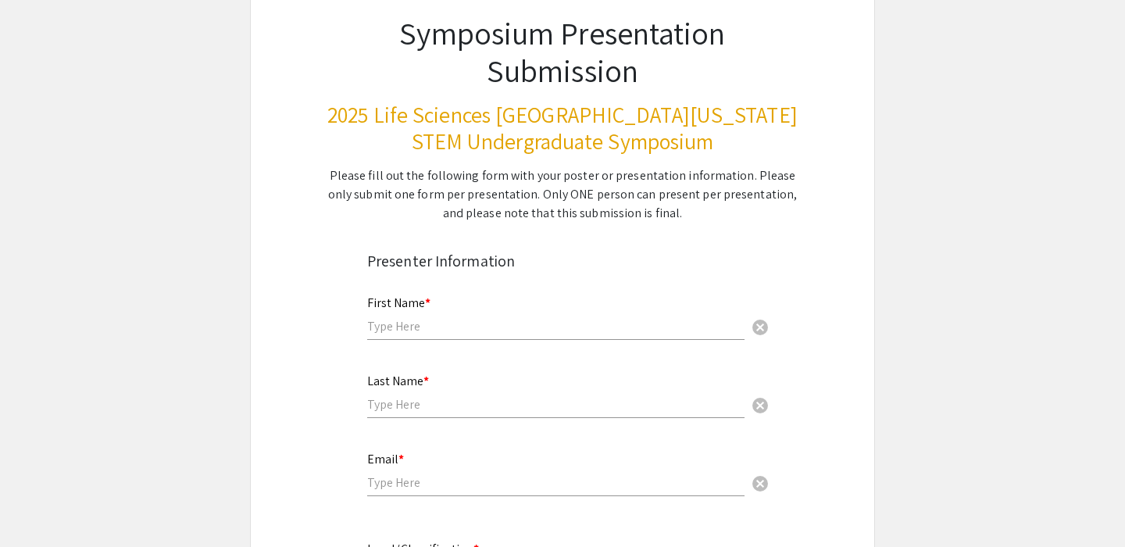
click at [414, 334] on input "text" at bounding box center [555, 326] width 377 height 16
type input "Samuel"
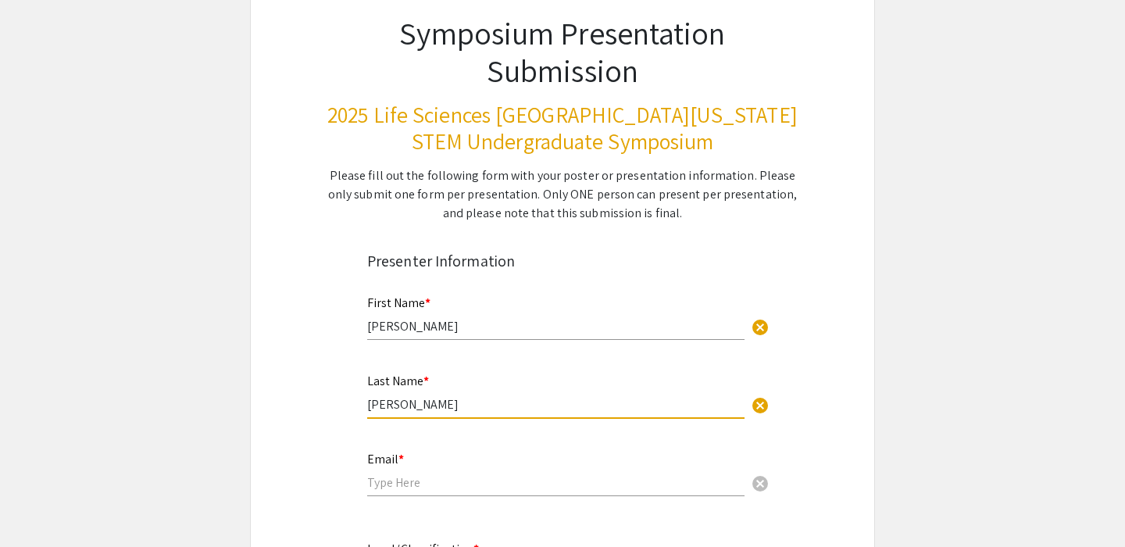
type input "Shuster"
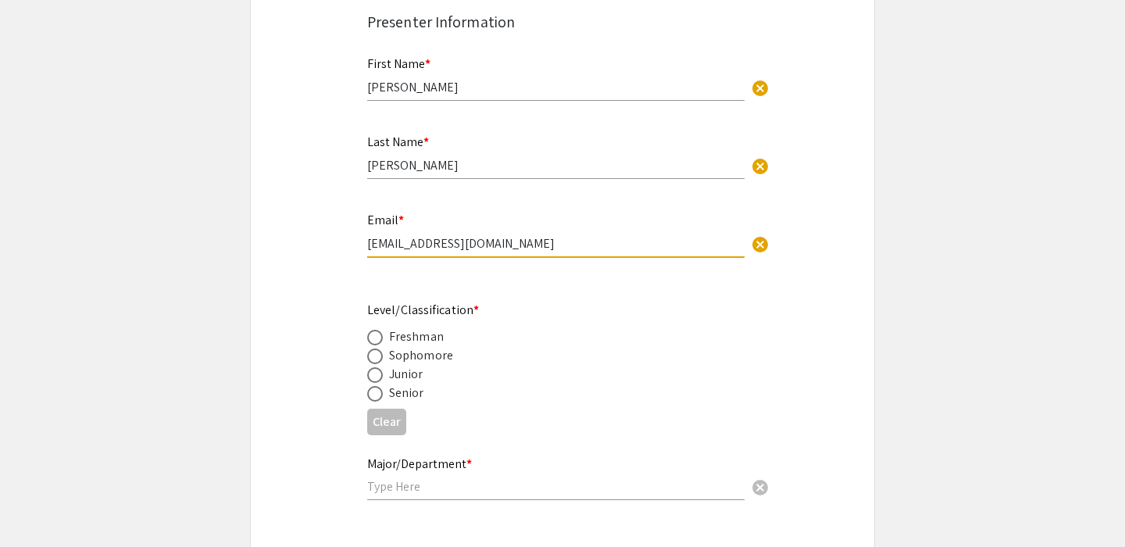
scroll to position [366, 0]
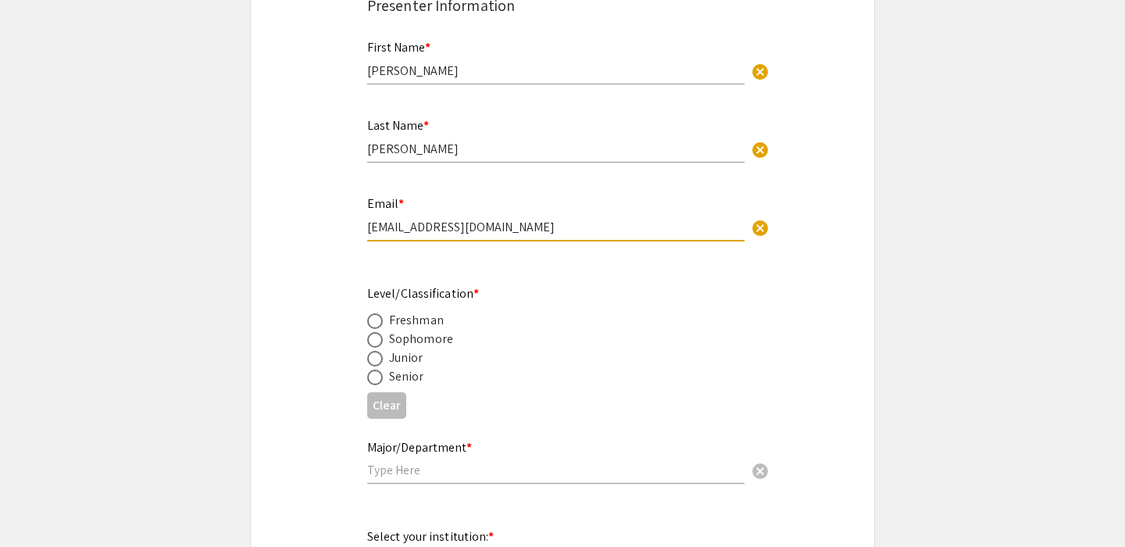
type input "ss3460@nova.edu"
click at [421, 475] on input "text" at bounding box center [555, 470] width 377 height 16
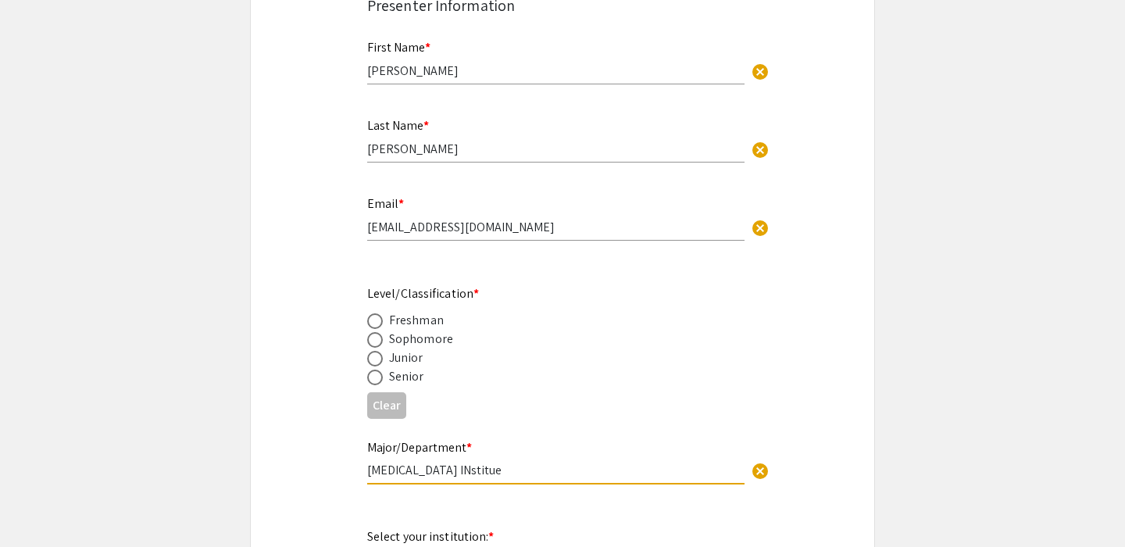
click at [444, 471] on input "Cell Therapy INstitue" at bounding box center [555, 470] width 377 height 16
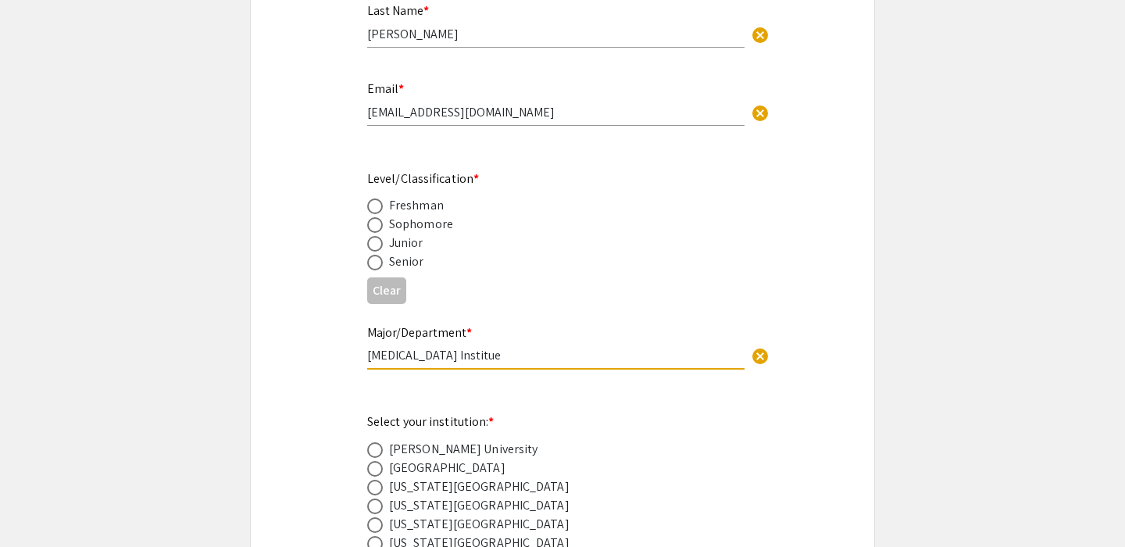
click at [502, 401] on app-form-preview-presenter-fields "First Name * Samuel cancel This field is required. Last Name * Shuster cancel T…" at bounding box center [562, 306] width 391 height 793
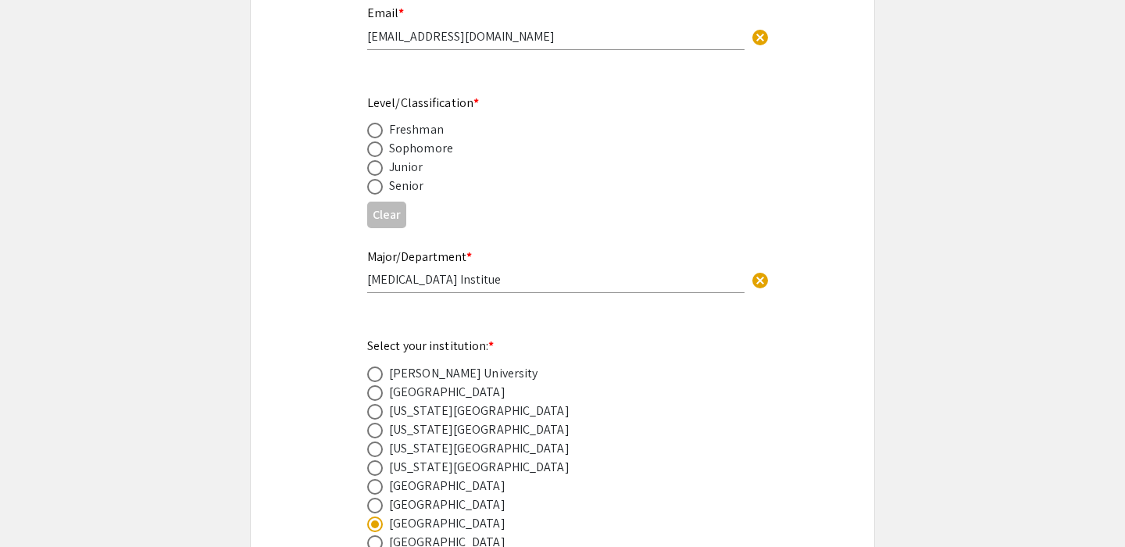
scroll to position [559, 0]
click at [461, 274] on input "Cell Therapy Institue" at bounding box center [555, 277] width 377 height 16
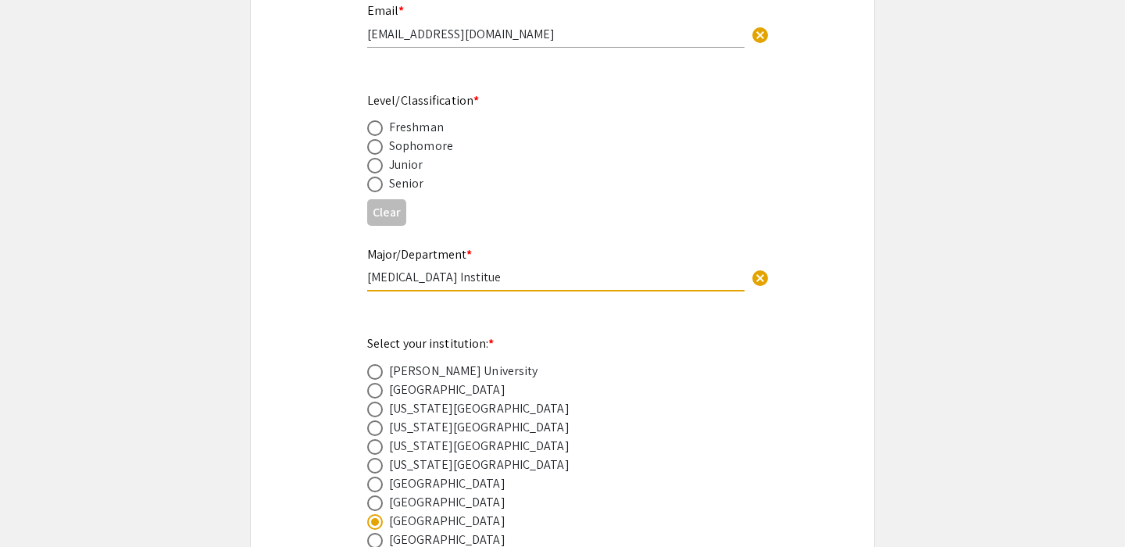
click at [483, 316] on app-form-preview-presenter-fields "First Name * Samuel cancel This field is required. Last Name * Shuster cancel T…" at bounding box center [562, 228] width 391 height 793
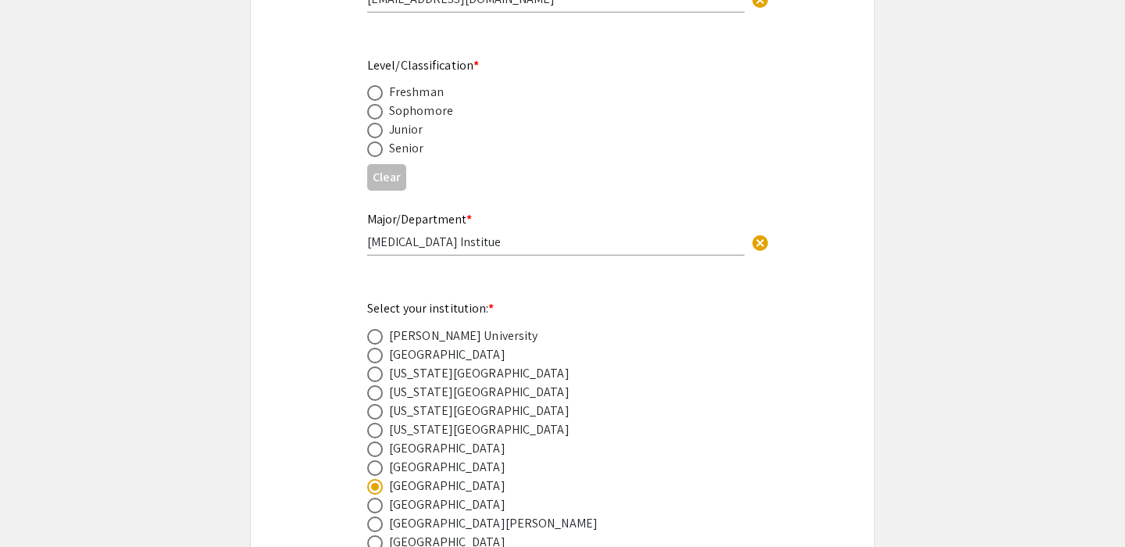
scroll to position [616, 0]
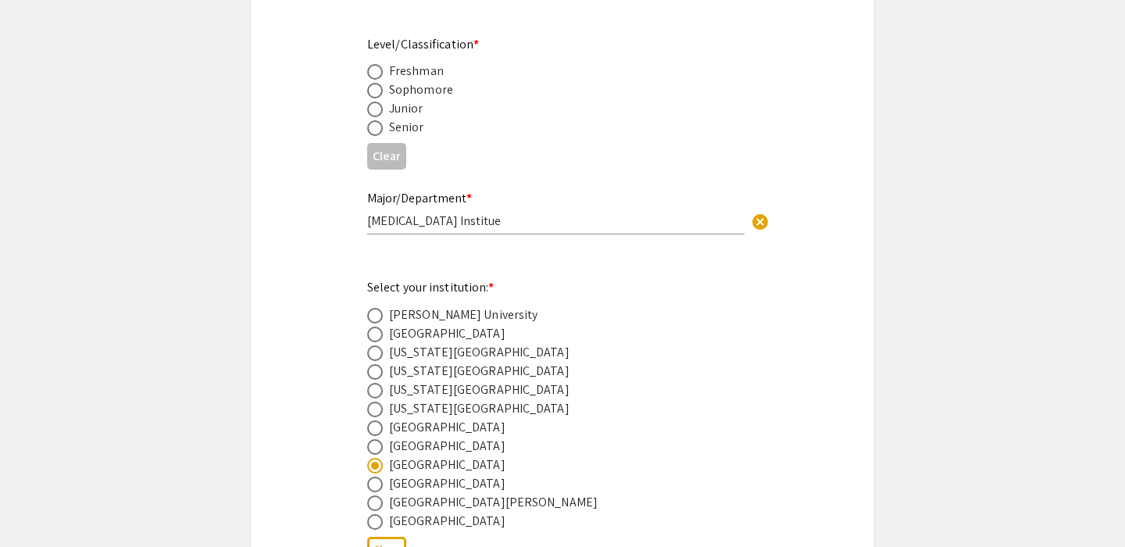
click at [468, 223] on input "Cell Therapy Institue" at bounding box center [555, 220] width 377 height 16
type input "Cell Therapy Institute"
click at [533, 262] on app-form-preview-presenter-fields "First Name * Samuel cancel This field is required. Last Name * Shuster cancel T…" at bounding box center [562, 172] width 391 height 793
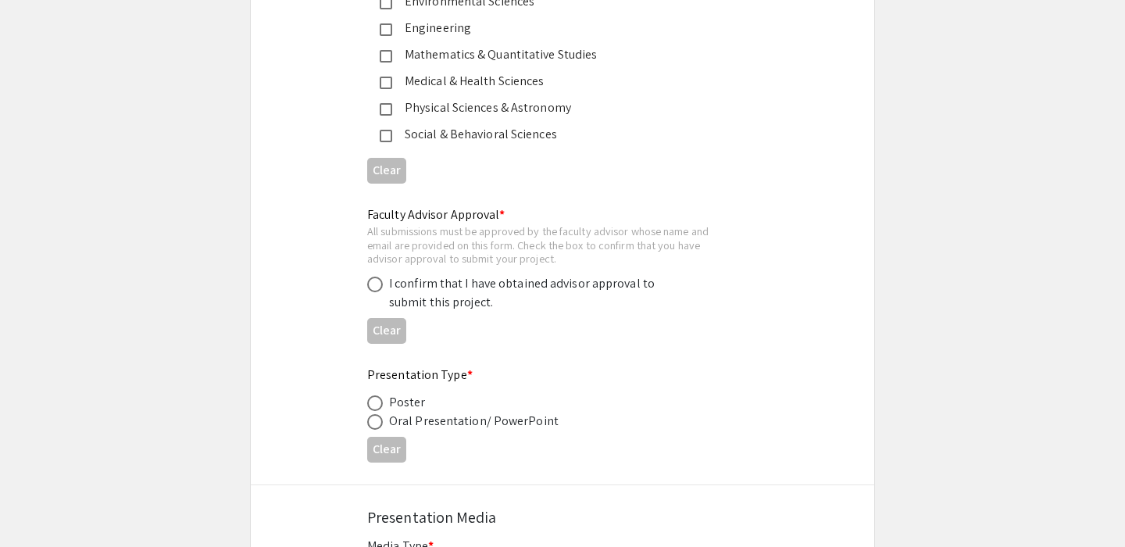
scroll to position [2205, 0]
click at [377, 408] on span at bounding box center [375, 405] width 16 height 16
click at [377, 408] on input "radio" at bounding box center [375, 405] width 16 height 16
radio input "true"
click at [373, 287] on span at bounding box center [375, 286] width 16 height 16
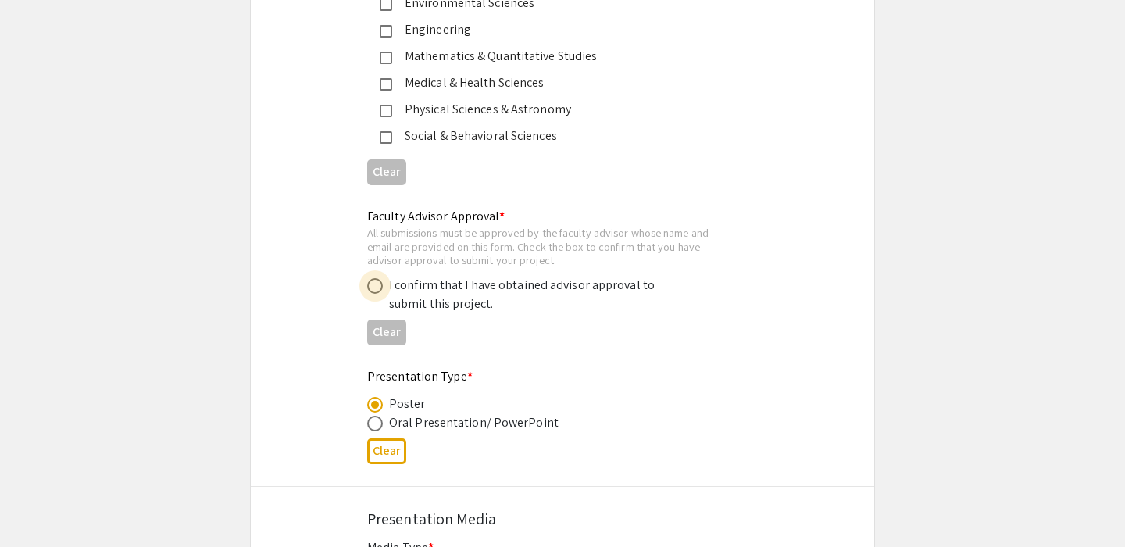
click at [373, 287] on input "radio" at bounding box center [375, 286] width 16 height 16
radio input "true"
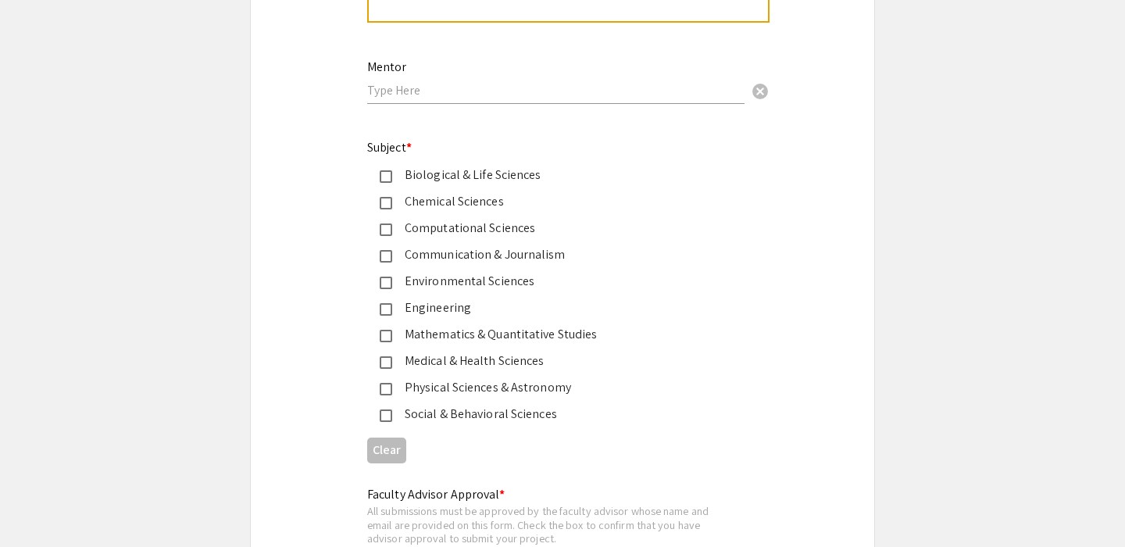
scroll to position [1850, 0]
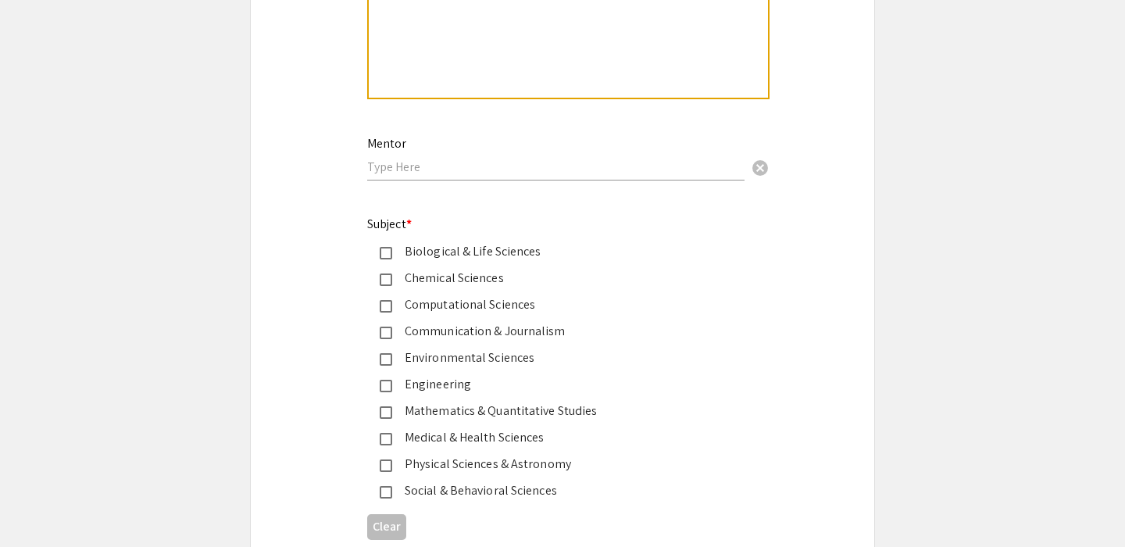
click at [451, 162] on div "Mentor cancel" at bounding box center [555, 150] width 377 height 59
type input "Geeta Ravindran"
click at [418, 256] on div "Biological & Life Sciences" at bounding box center [556, 251] width 328 height 19
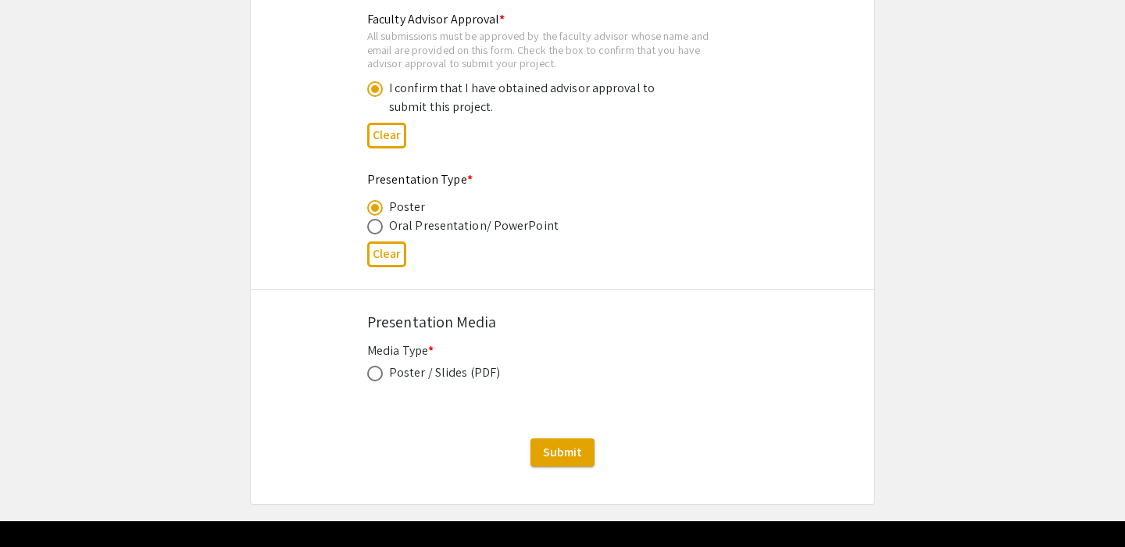
scroll to position [2436, 0]
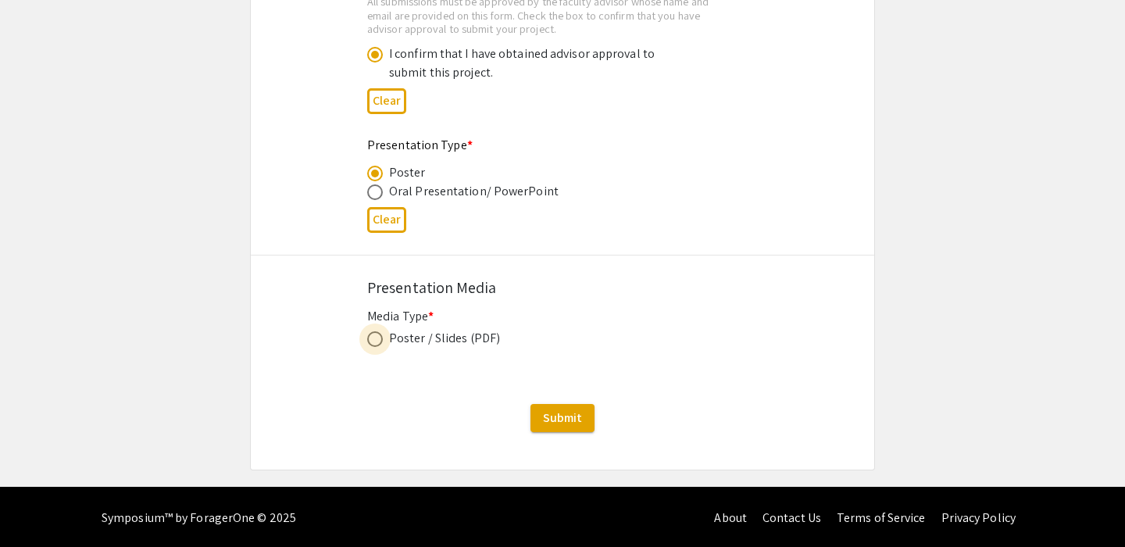
click at [382, 345] on span at bounding box center [375, 339] width 16 height 16
click at [382, 345] on input "radio" at bounding box center [375, 339] width 16 height 16
radio input "true"
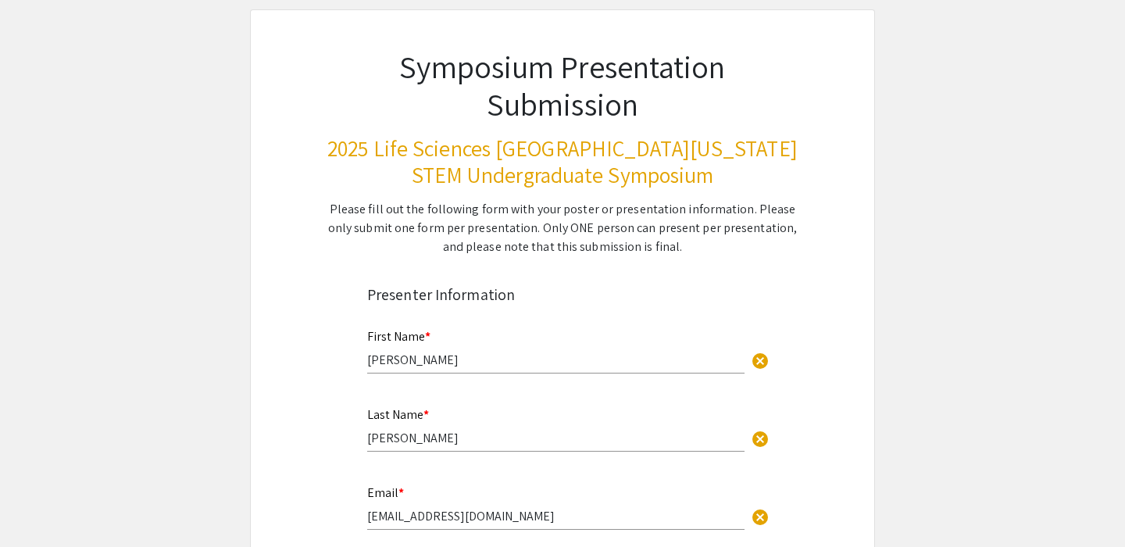
scroll to position [0, 0]
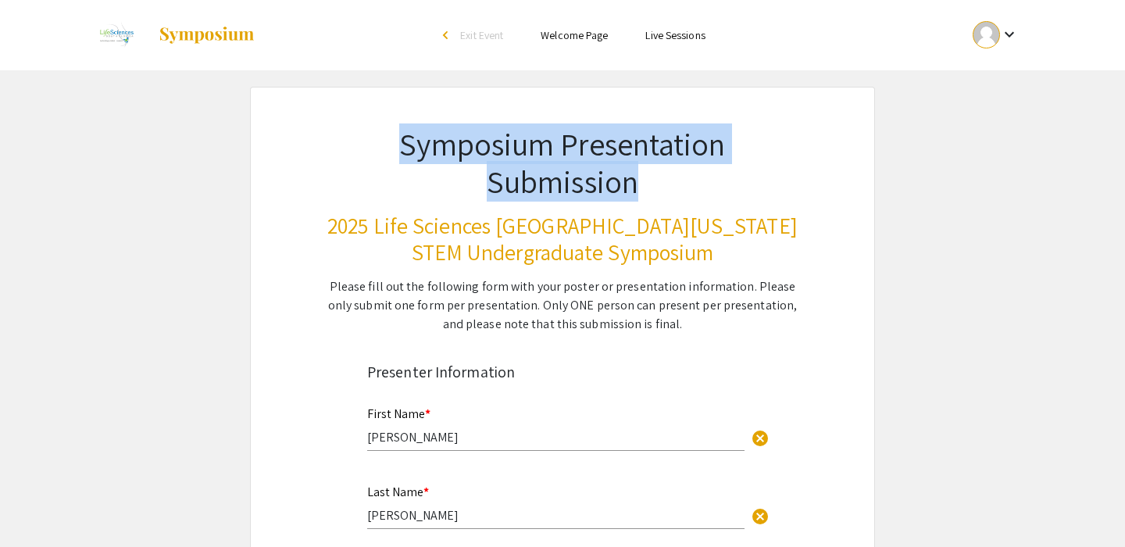
drag, startPoint x: 397, startPoint y: 151, endPoint x: 689, endPoint y: 192, distance: 295.1
click at [689, 192] on h1 "Symposium Presentation Submission" at bounding box center [563, 162] width 472 height 75
drag, startPoint x: 524, startPoint y: 141, endPoint x: 655, endPoint y: 195, distance: 141.2
click at [655, 195] on h1 "Symposium Presentation Submission" at bounding box center [563, 162] width 472 height 75
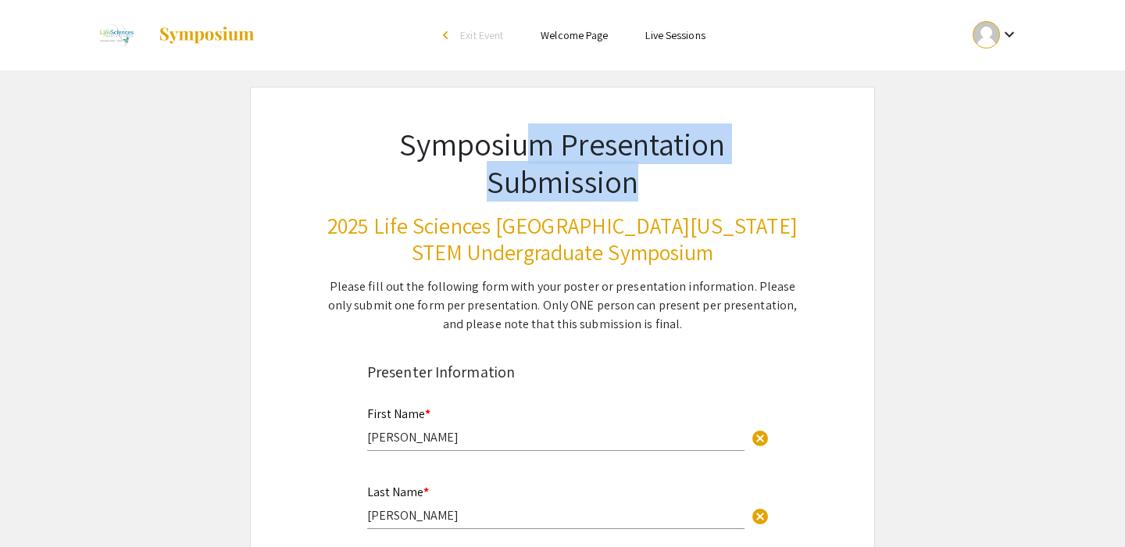
click at [655, 195] on h1 "Symposium Presentation Submission" at bounding box center [563, 162] width 472 height 75
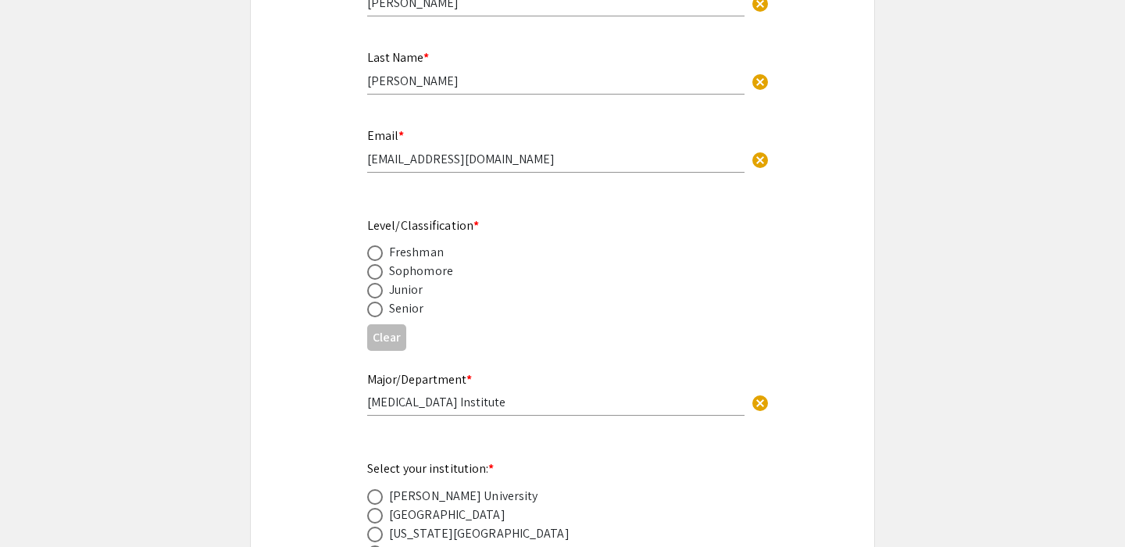
scroll to position [494, 0]
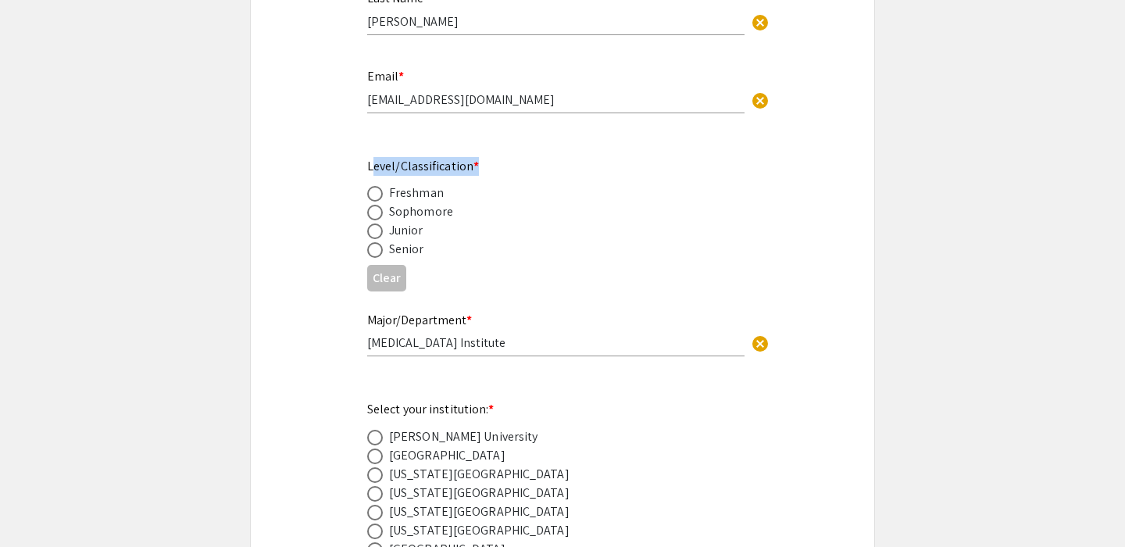
drag, startPoint x: 370, startPoint y: 170, endPoint x: 488, endPoint y: 171, distance: 118.0
click at [488, 171] on div "Level/Classification * Freshman Sophomore Junior Senior" at bounding box center [550, 208] width 366 height 102
click at [442, 172] on mat-label "Level/Classification *" at bounding box center [423, 166] width 112 height 16
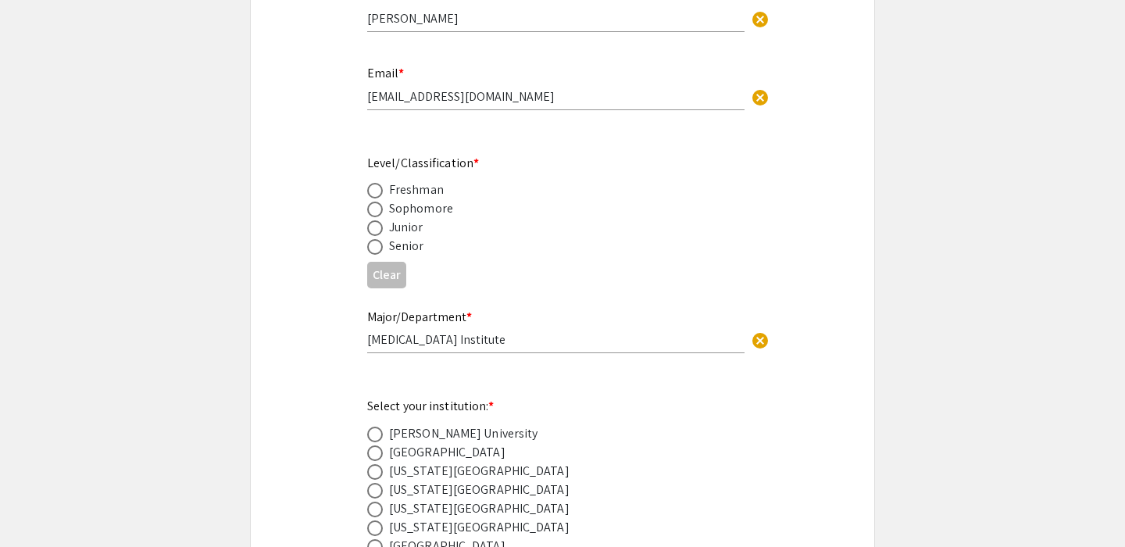
scroll to position [0, 0]
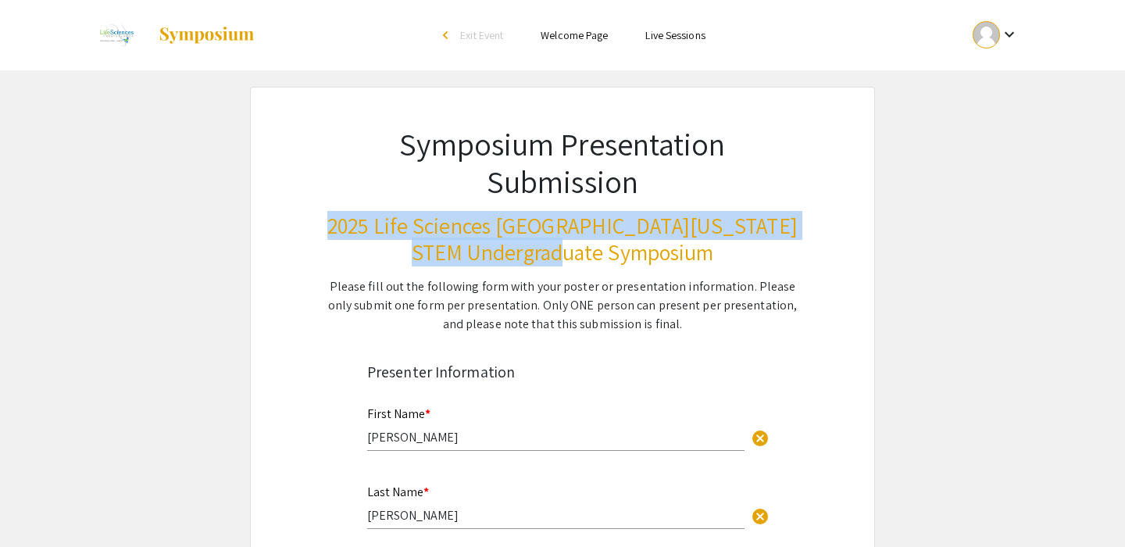
drag, startPoint x: 393, startPoint y: 232, endPoint x: 686, endPoint y: 259, distance: 294.2
click at [686, 259] on h3 "2025 Life Sciences South Florida STEM Undergraduate Symposium" at bounding box center [563, 238] width 472 height 52
copy h3 "2025 Life Sciences South Florida STEM Undergraduate Symposium"
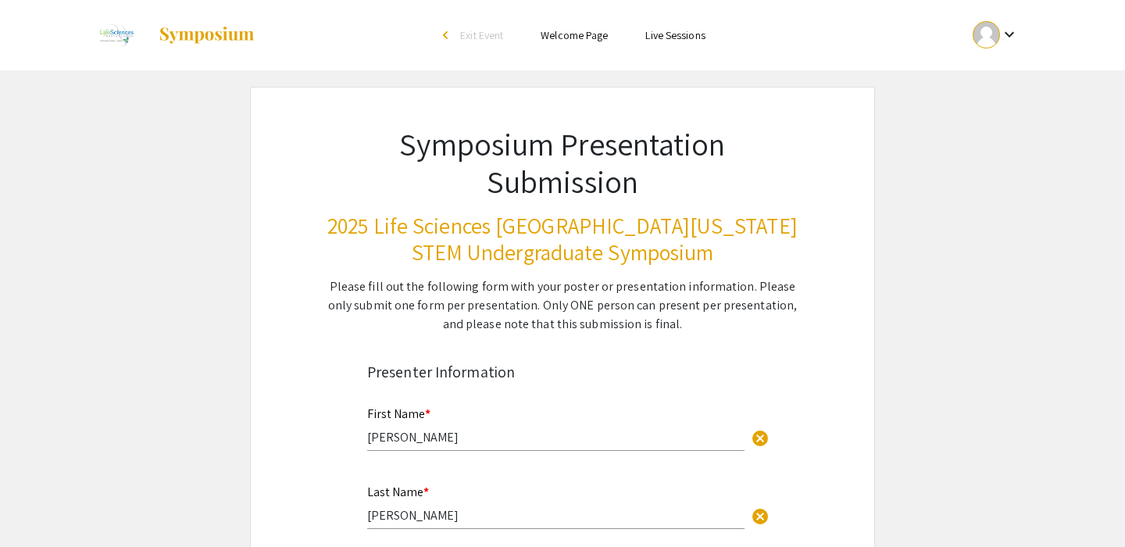
click at [797, 179] on h1 "Symposium Presentation Submission" at bounding box center [563, 162] width 472 height 75
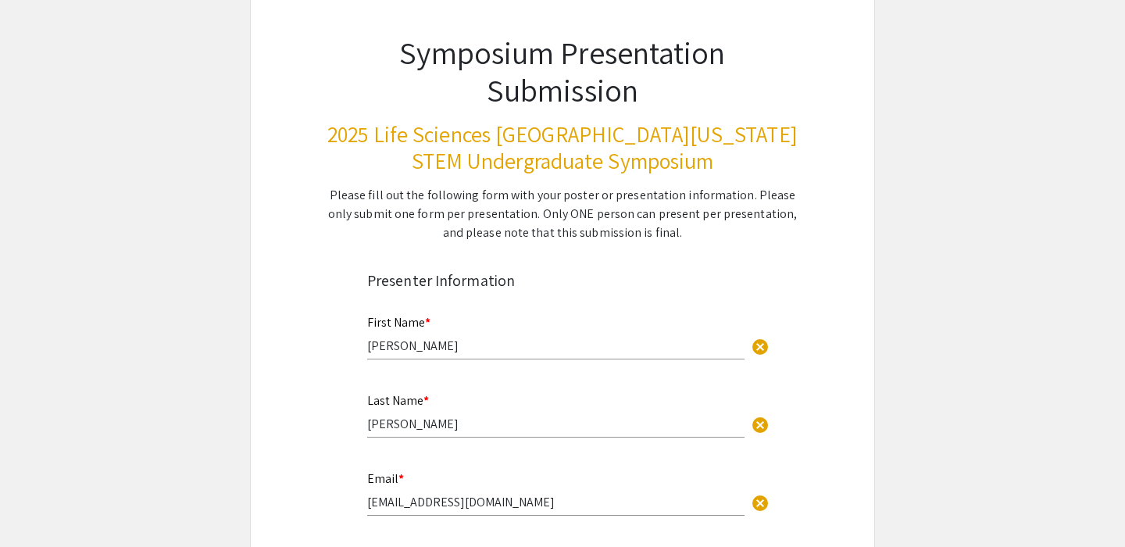
scroll to position [90, 0]
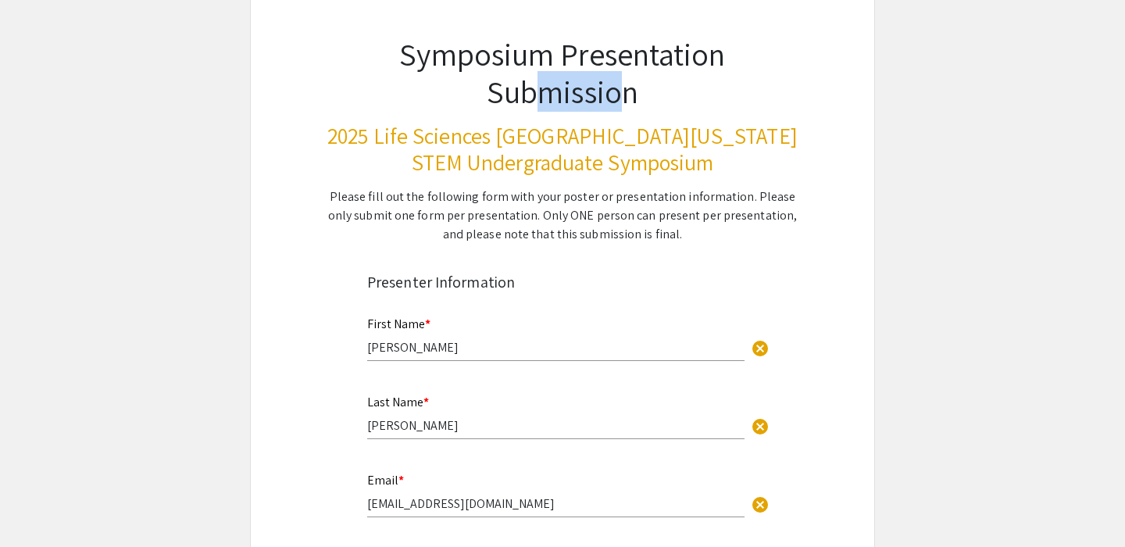
drag, startPoint x: 537, startPoint y: 91, endPoint x: 634, endPoint y: 93, distance: 96.9
click at [634, 93] on h1 "Symposium Presentation Submission" at bounding box center [563, 72] width 472 height 75
click at [681, 145] on h3 "2025 Life Sciences South Florida STEM Undergraduate Symposium" at bounding box center [563, 149] width 472 height 52
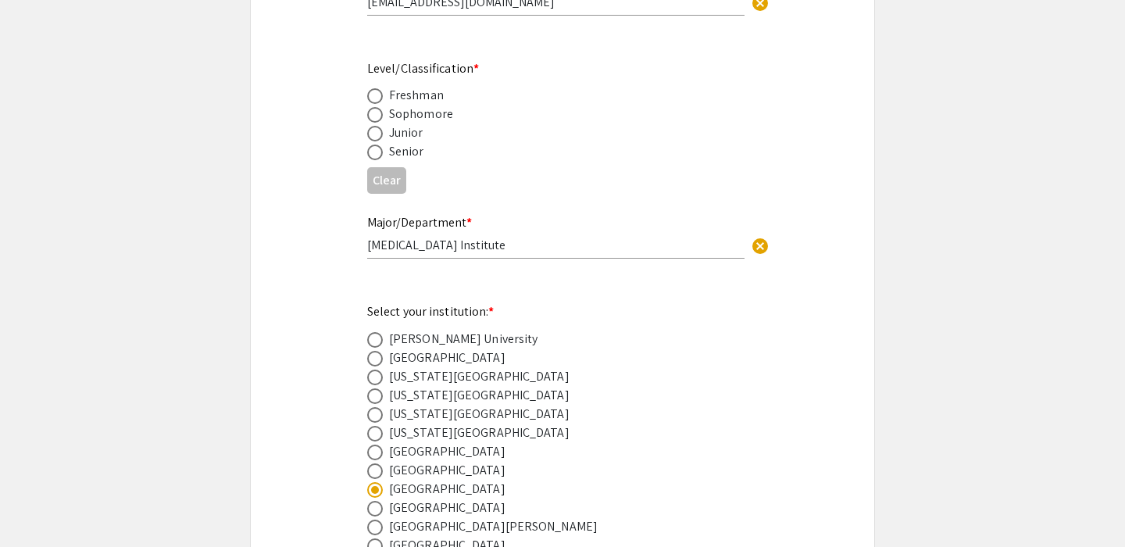
scroll to position [592, 0]
drag, startPoint x: 388, startPoint y: 69, endPoint x: 423, endPoint y: 164, distance: 101.6
click at [423, 164] on app-form-preview-multi-select-field "Level/Classification * Freshman Sophomore Junior Senior Clear" at bounding box center [562, 129] width 391 height 141
drag, startPoint x: 369, startPoint y: 61, endPoint x: 435, endPoint y: 153, distance: 113.6
click at [435, 153] on div "Level/Classification * Freshman Sophomore Junior Senior" at bounding box center [550, 110] width 366 height 102
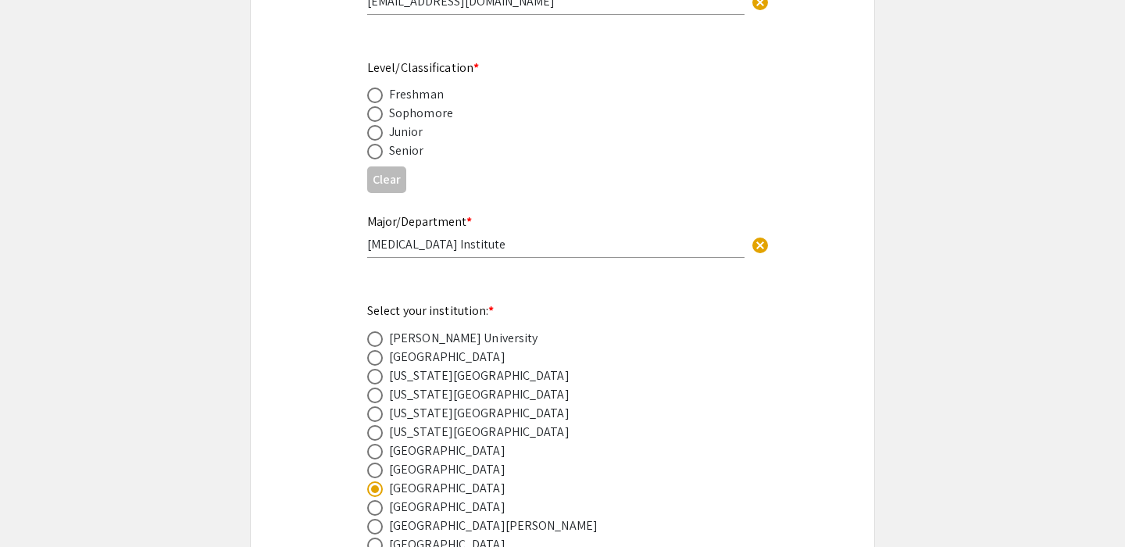
click at [497, 141] on div "Junior" at bounding box center [550, 132] width 366 height 19
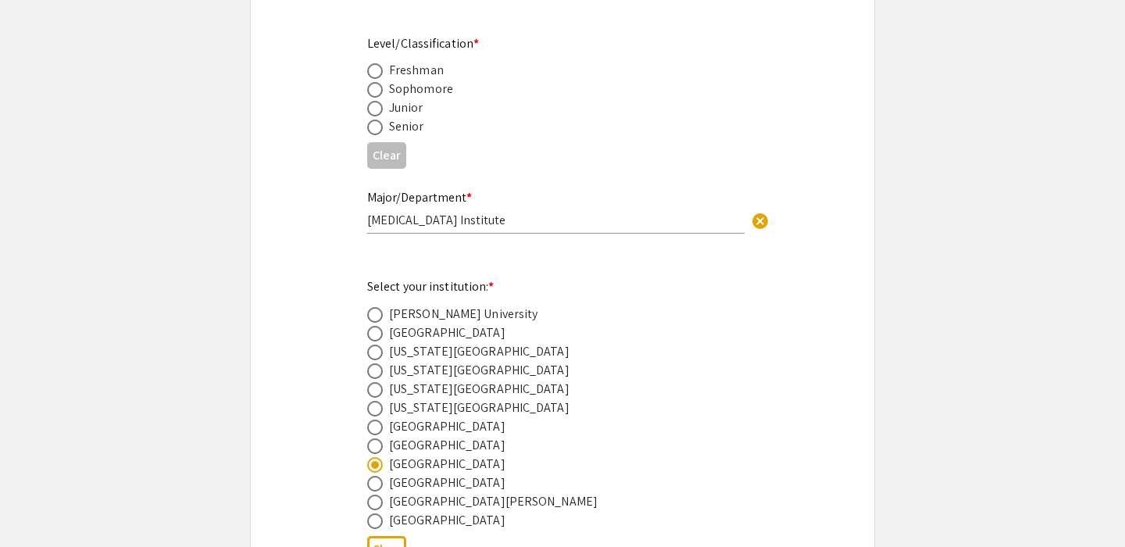
scroll to position [608, 0]
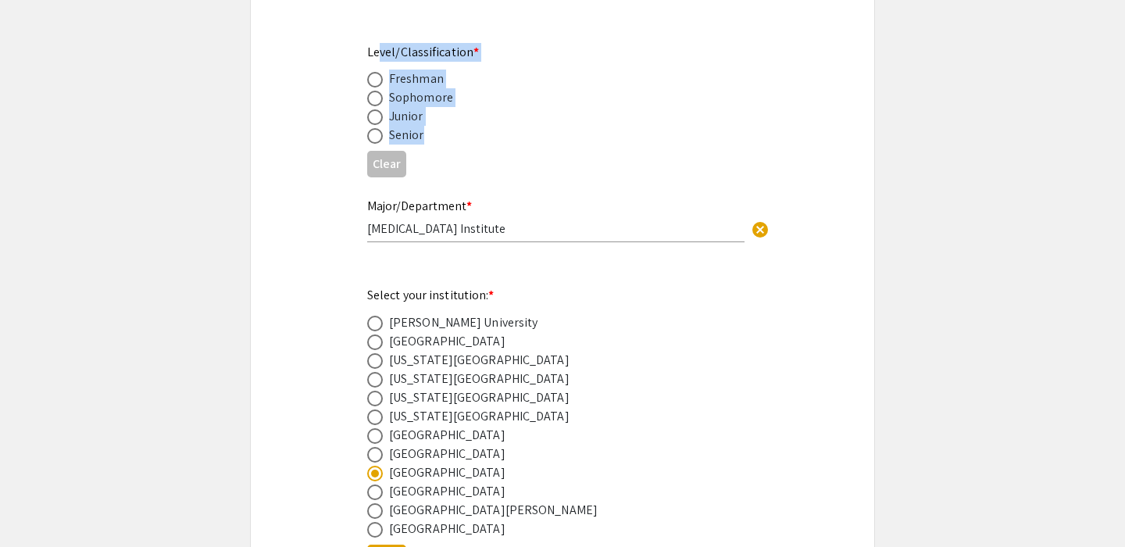
drag, startPoint x: 380, startPoint y: 50, endPoint x: 441, endPoint y: 142, distance: 110.5
click at [441, 142] on div "Level/Classification * Freshman Sophomore Junior Senior" at bounding box center [550, 94] width 366 height 102
click at [441, 142] on div "Senior" at bounding box center [550, 135] width 366 height 19
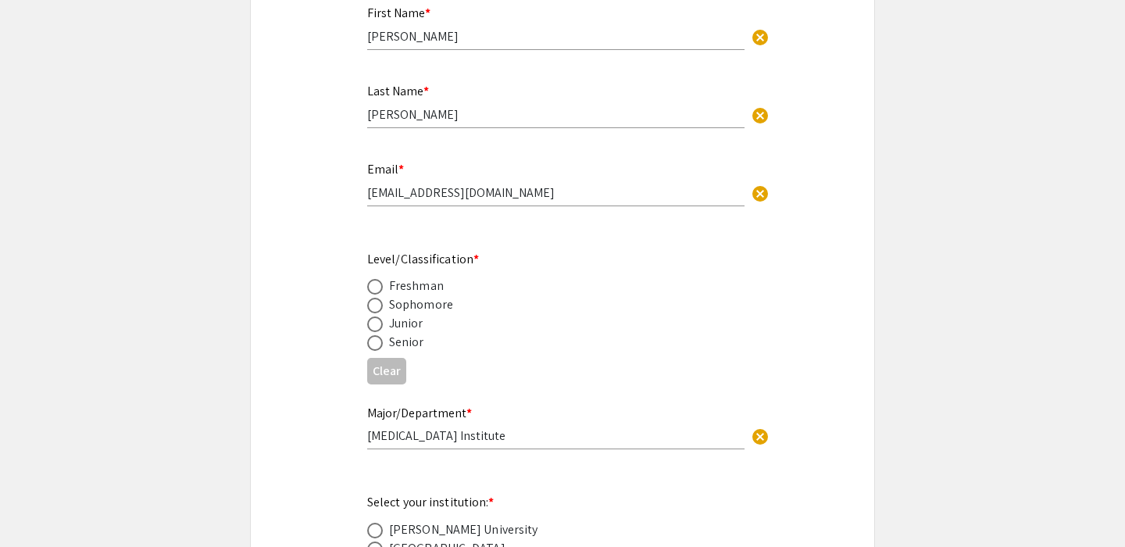
scroll to position [391, 0]
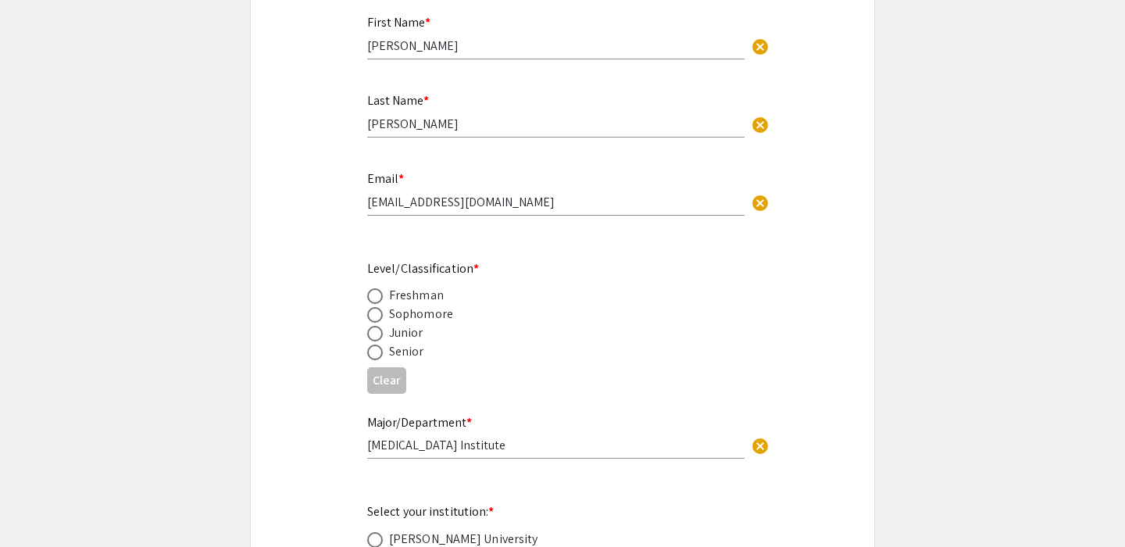
click at [405, 342] on div "Junior" at bounding box center [406, 332] width 34 height 19
click at [401, 351] on div "Senior" at bounding box center [406, 351] width 35 height 19
click at [378, 355] on span at bounding box center [375, 353] width 16 height 16
click at [378, 355] on input "radio" at bounding box center [375, 353] width 16 height 16
radio input "true"
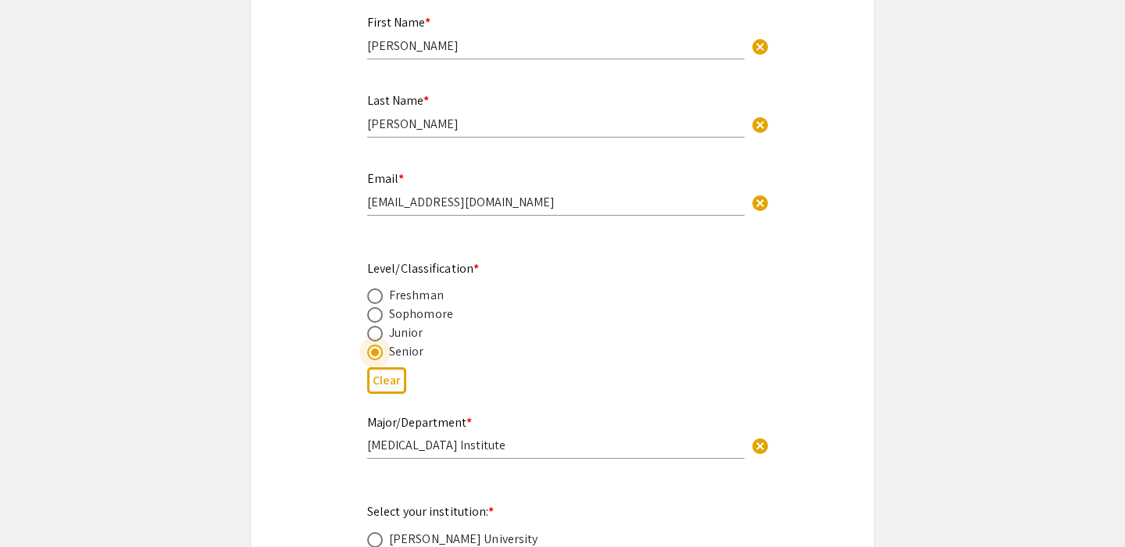
click at [377, 337] on span at bounding box center [375, 334] width 16 height 16
click at [377, 337] on input "radio" at bounding box center [375, 334] width 16 height 16
radio input "true"
click at [377, 320] on span at bounding box center [375, 315] width 16 height 16
click at [377, 320] on input "radio" at bounding box center [375, 315] width 16 height 16
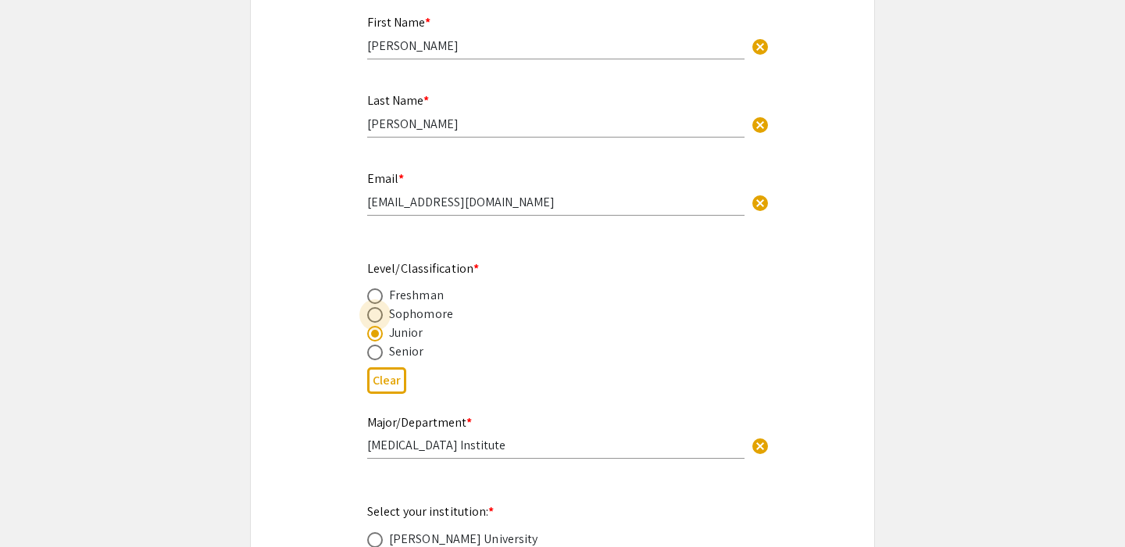
radio input "true"
click at [376, 304] on span at bounding box center [375, 296] width 16 height 16
click at [376, 304] on input "radio" at bounding box center [375, 296] width 16 height 16
radio input "true"
drag, startPoint x: 397, startPoint y: 294, endPoint x: 426, endPoint y: 362, distance: 73.9
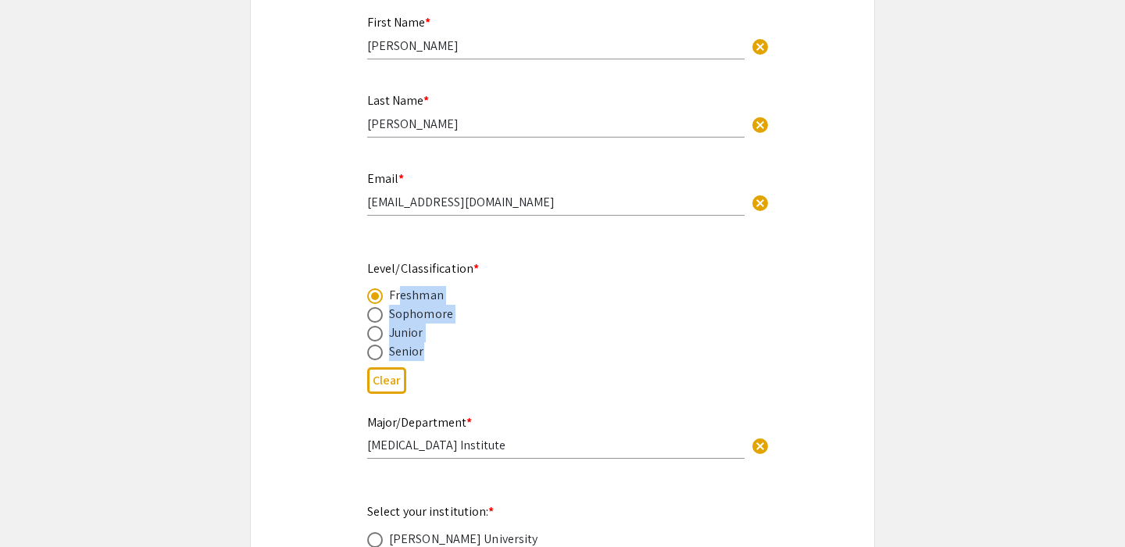
click at [426, 361] on mat-radio-group "Freshman Sophomore Junior Senior" at bounding box center [550, 323] width 366 height 75
click at [448, 350] on div "Senior" at bounding box center [550, 351] width 366 height 19
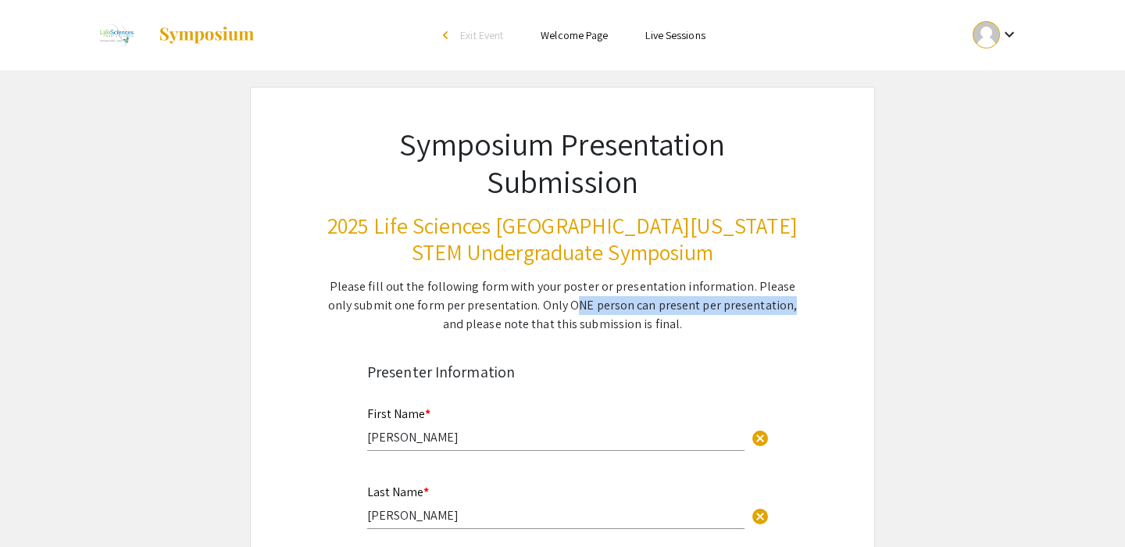
drag, startPoint x: 547, startPoint y: 312, endPoint x: 760, endPoint y: 307, distance: 213.3
click at [759, 307] on div "Please fill out the following form with your poster or presentation information…" at bounding box center [563, 305] width 472 height 56
